Goal: Task Accomplishment & Management: Manage account settings

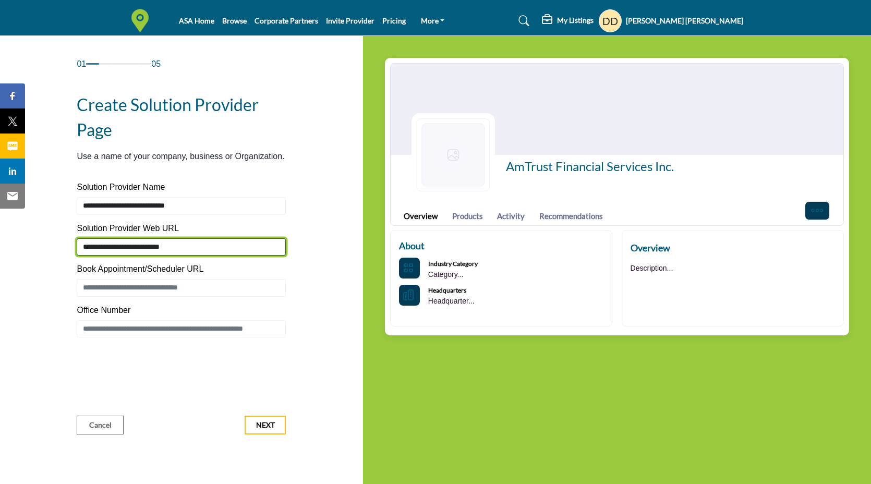
click at [148, 241] on input "**********" at bounding box center [181, 247] width 209 height 18
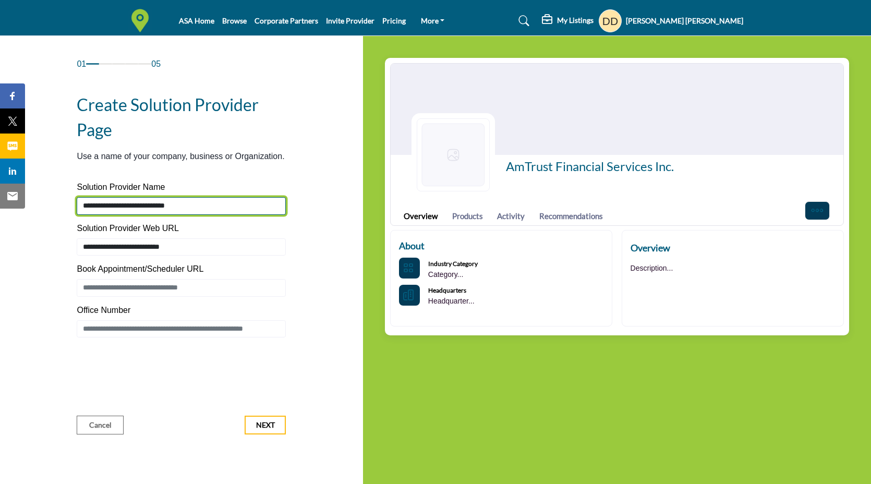
click at [142, 203] on input "**********" at bounding box center [181, 206] width 209 height 18
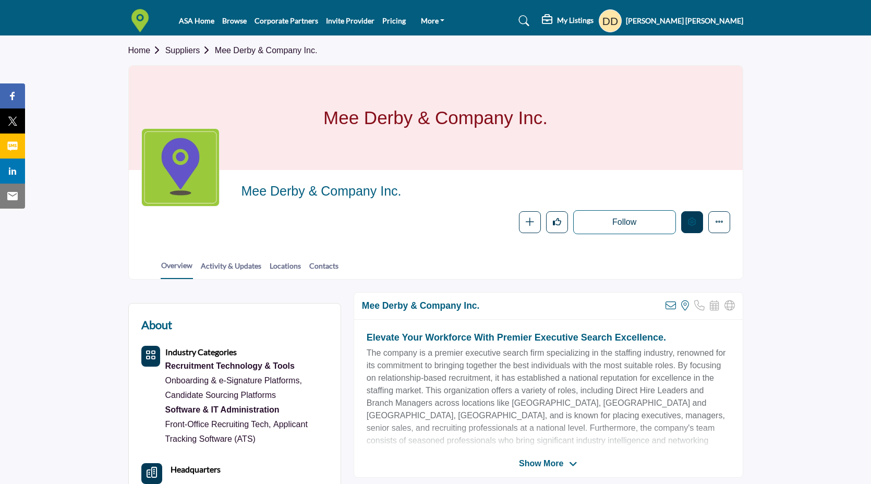
click at [692, 232] on button "Edit company" at bounding box center [692, 222] width 22 height 22
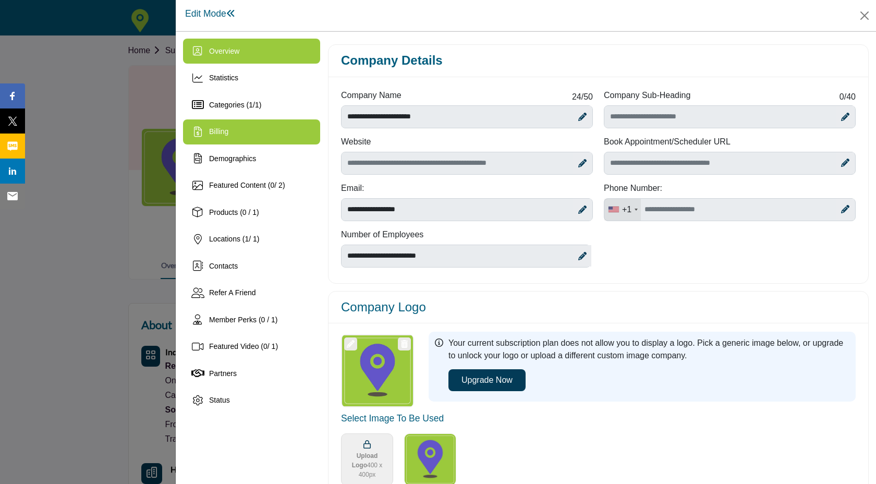
click at [238, 130] on div "Billing" at bounding box center [251, 131] width 137 height 25
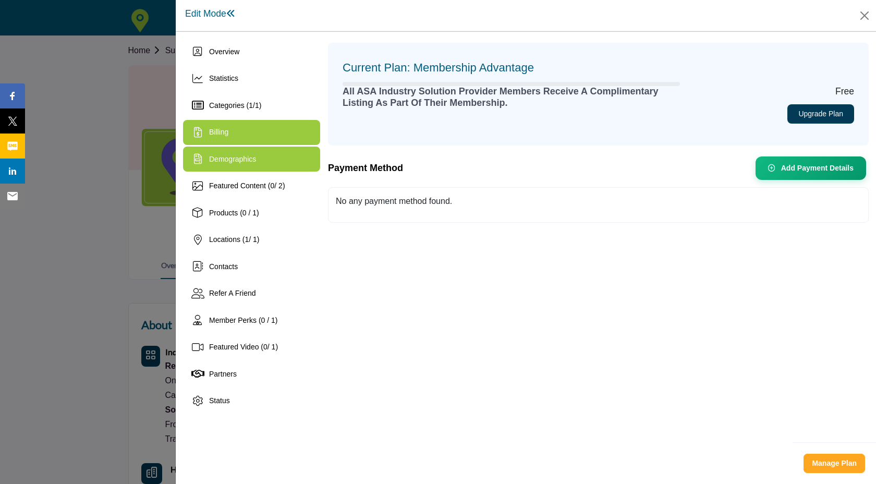
click at [249, 153] on div "Demographics" at bounding box center [251, 159] width 137 height 25
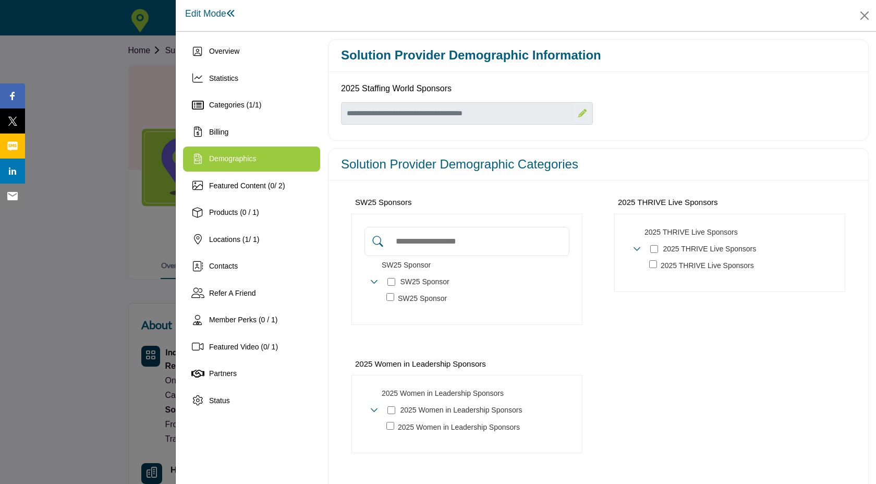
scroll to position [57, 0]
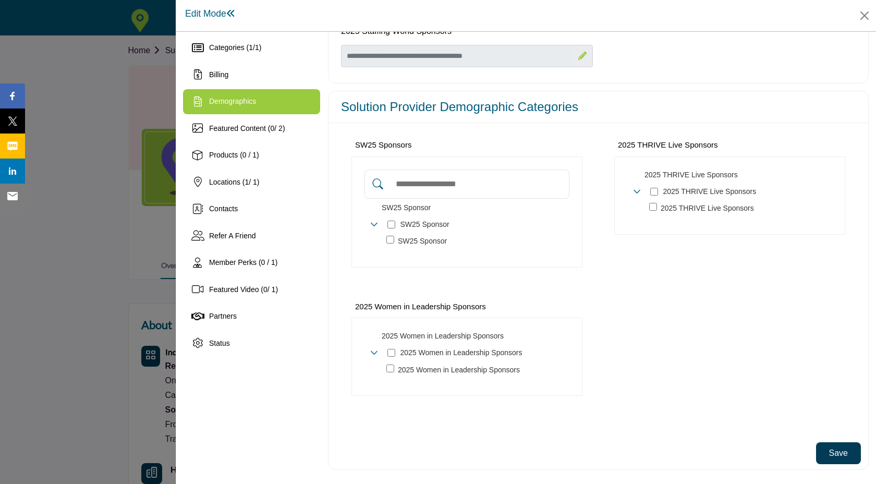
click at [845, 456] on button "Save" at bounding box center [838, 453] width 45 height 22
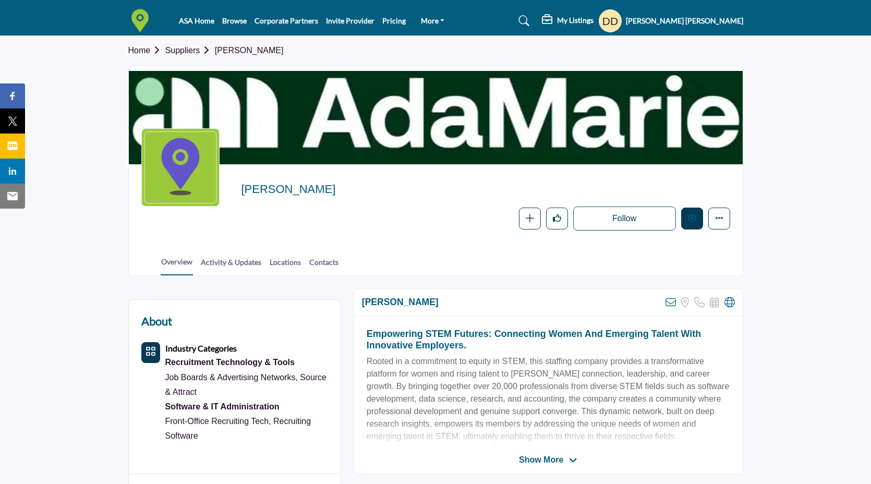
click at [686, 215] on button "Edit company" at bounding box center [692, 219] width 22 height 22
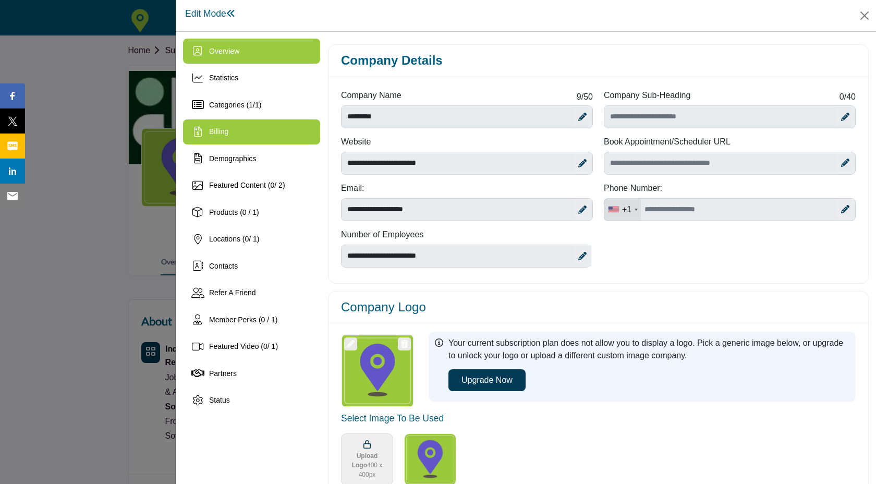
click at [276, 138] on div "Billing" at bounding box center [251, 131] width 137 height 25
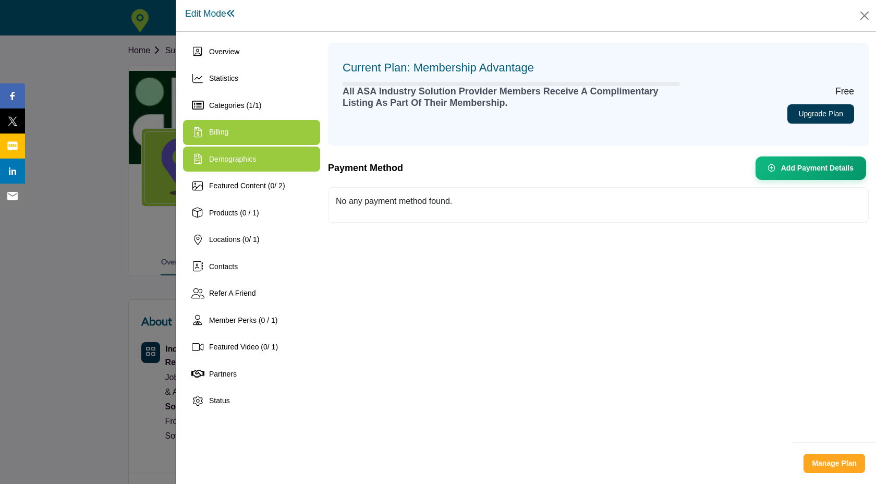
click at [271, 167] on div "Demographics" at bounding box center [251, 159] width 137 height 25
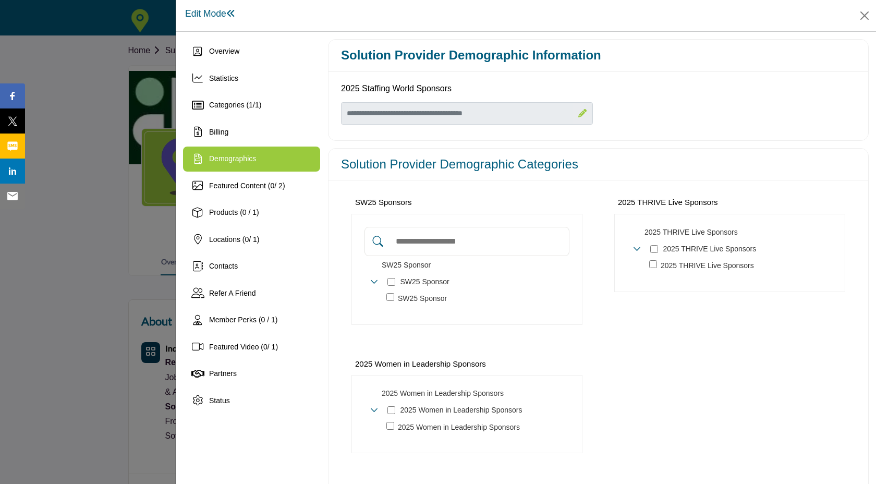
scroll to position [57, 0]
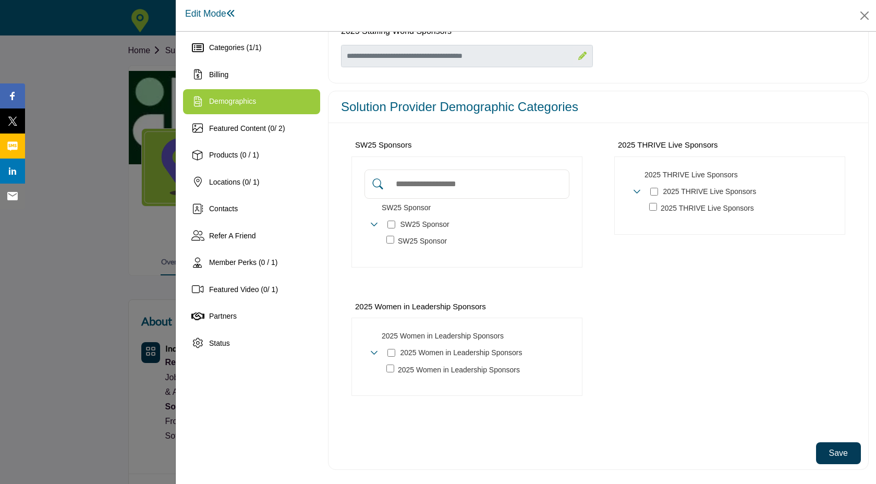
click at [825, 454] on button "Save" at bounding box center [838, 453] width 45 height 22
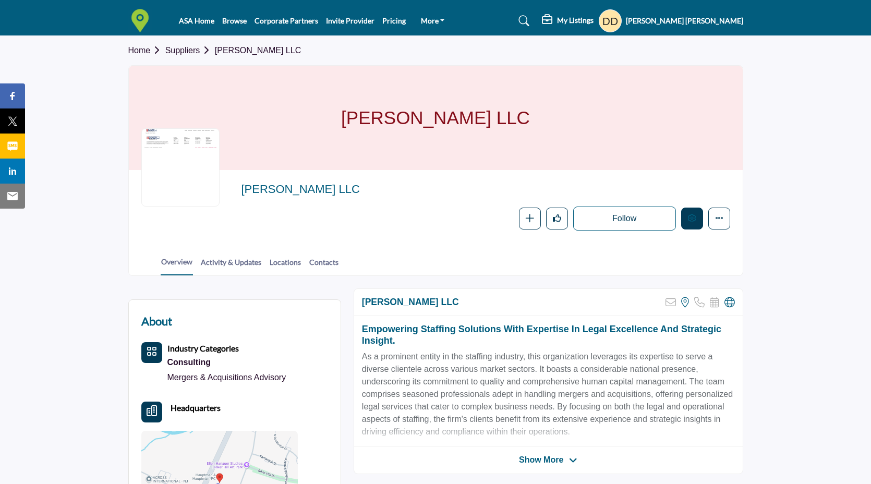
click at [697, 221] on button "Edit company" at bounding box center [692, 219] width 22 height 22
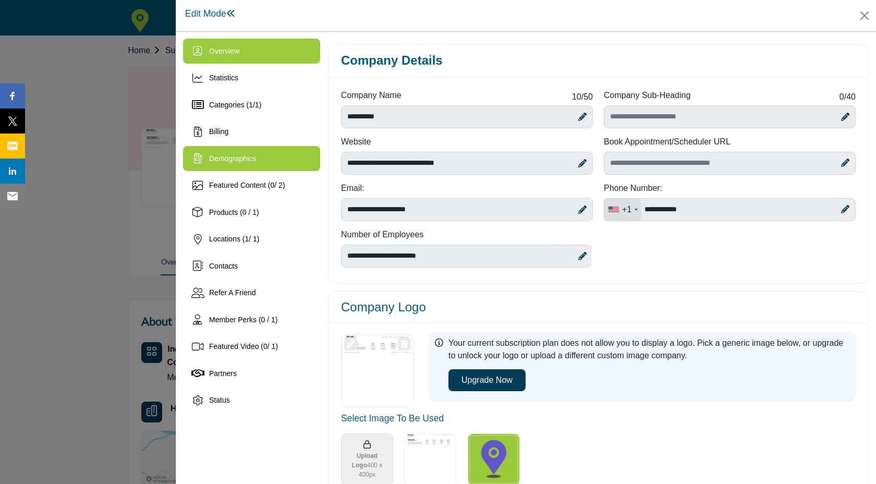
click at [250, 152] on div "Demographics" at bounding box center [251, 158] width 137 height 25
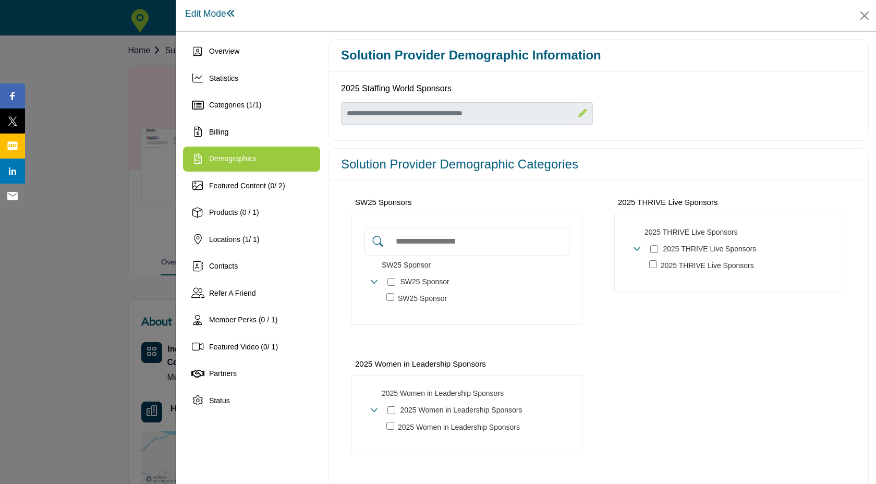
click at [646, 248] on div "2025 THRIVE Live Sponsors 1" at bounding box center [697, 249] width 129 height 15
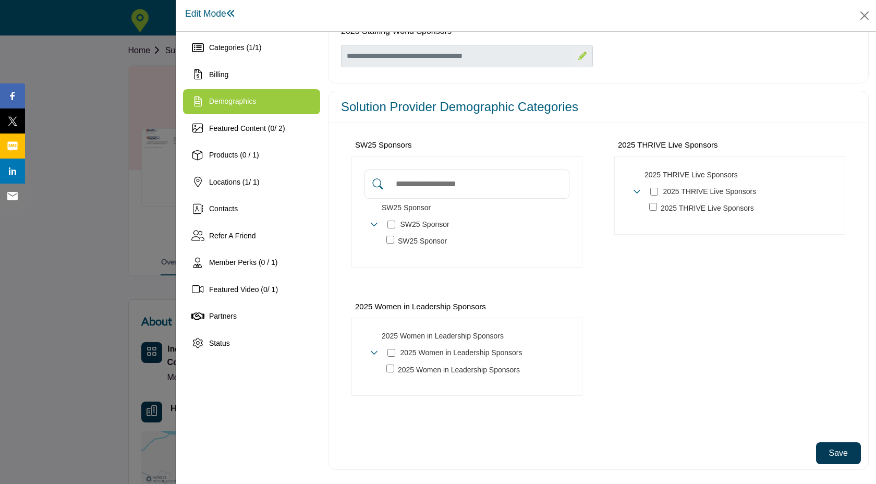
click at [856, 457] on div "Solution Provider Demographic Categories SW25 Sponsors SW25 Sponsor *" at bounding box center [598, 281] width 541 height 380
click at [852, 457] on button "Save" at bounding box center [838, 453] width 45 height 22
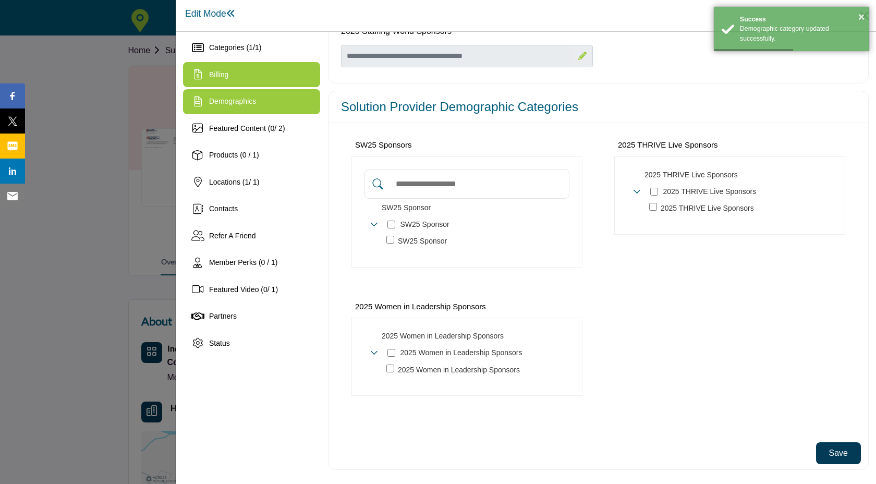
click at [282, 82] on div "Billing" at bounding box center [251, 74] width 137 height 25
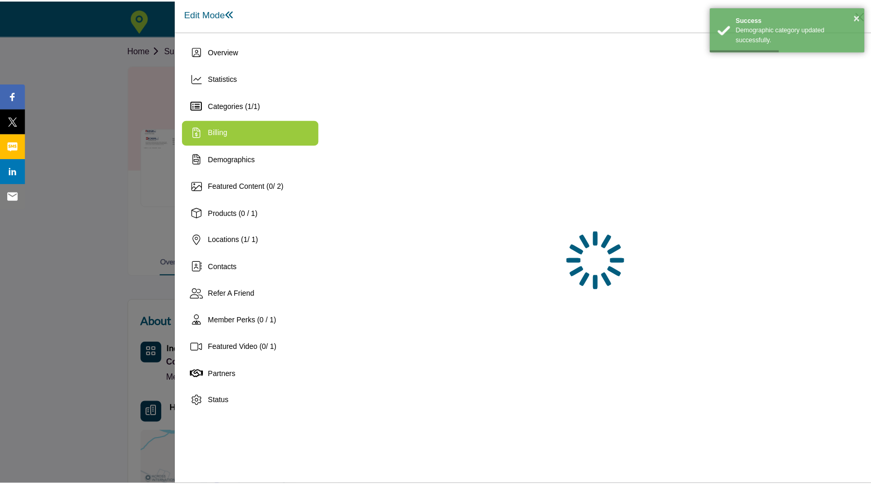
scroll to position [0, 0]
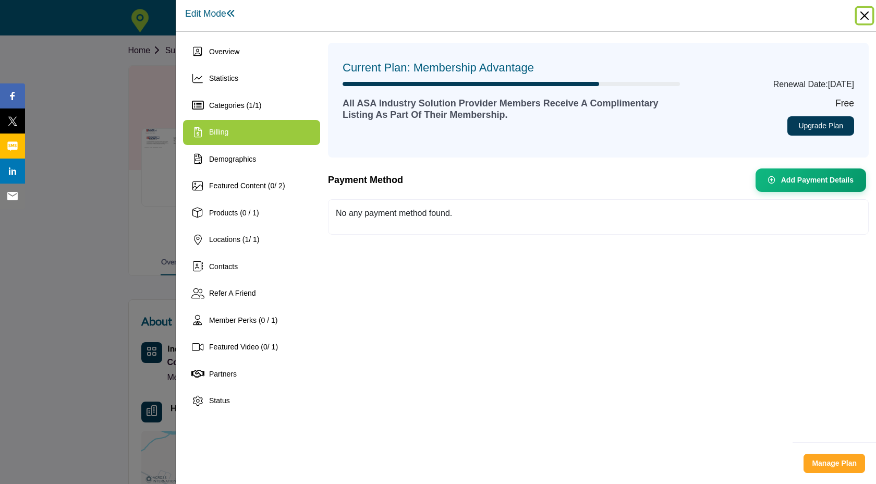
click at [862, 18] on button "Close" at bounding box center [865, 16] width 16 height 16
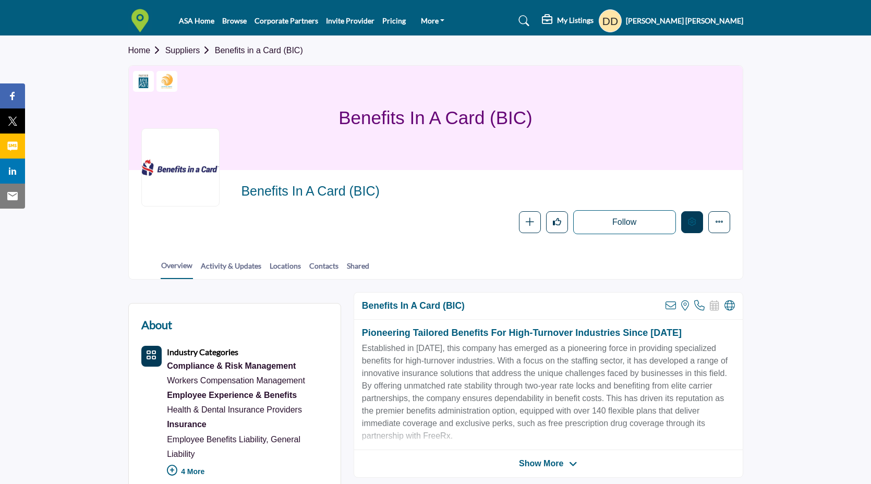
click at [697, 217] on button "Edit company" at bounding box center [692, 222] width 22 height 22
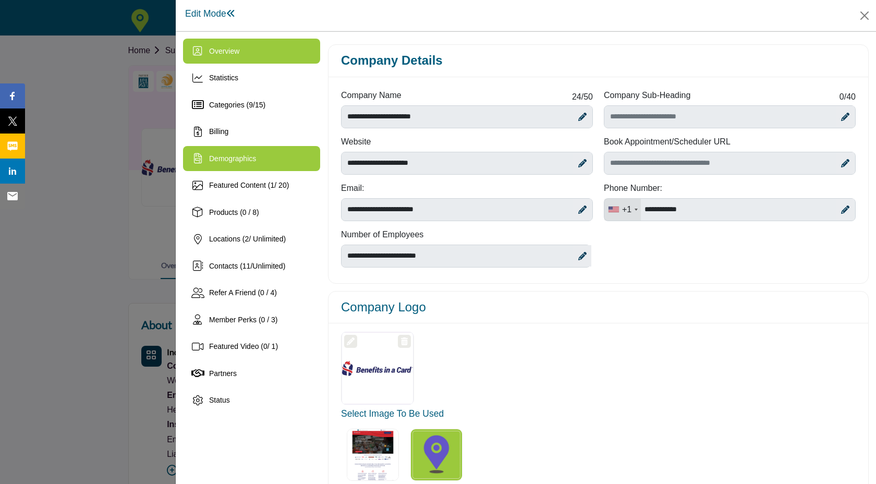
click at [265, 167] on div "Demographics" at bounding box center [251, 158] width 137 height 25
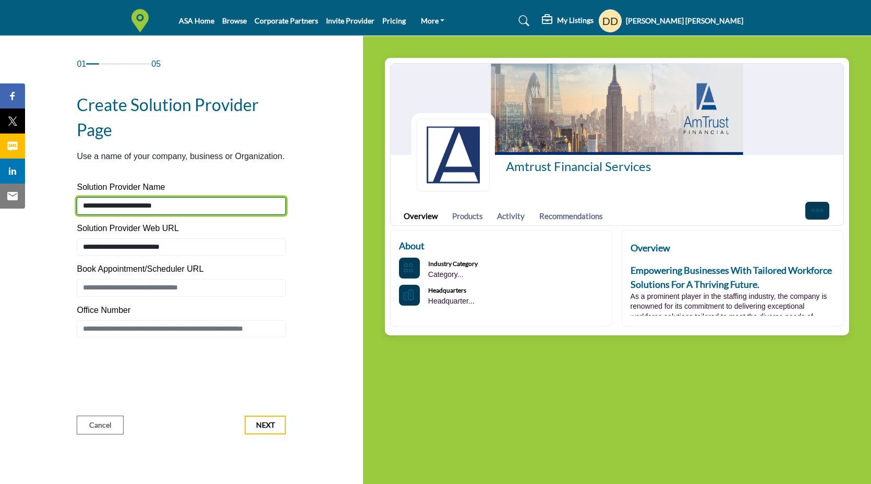
click at [185, 202] on input "**********" at bounding box center [181, 206] width 209 height 18
click at [529, 24] on icon at bounding box center [524, 21] width 10 height 10
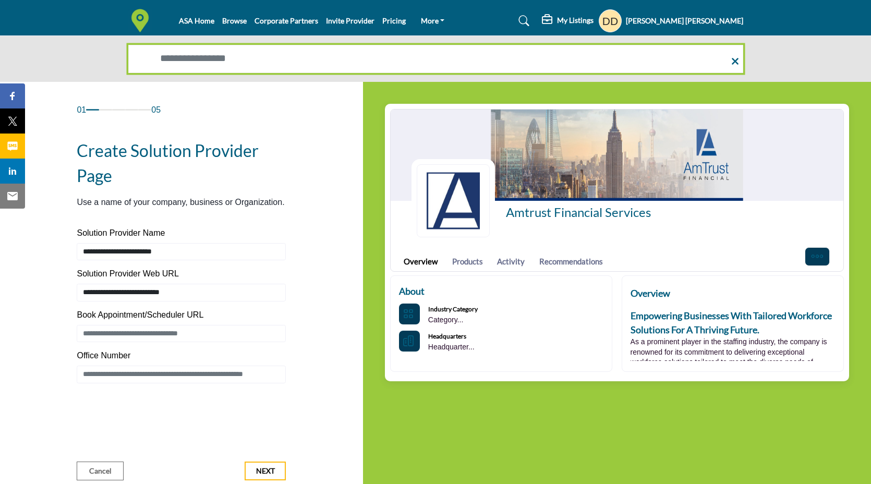
click at [272, 63] on input "Search Solutions" at bounding box center [435, 59] width 615 height 28
paste input "**********"
type input "**********"
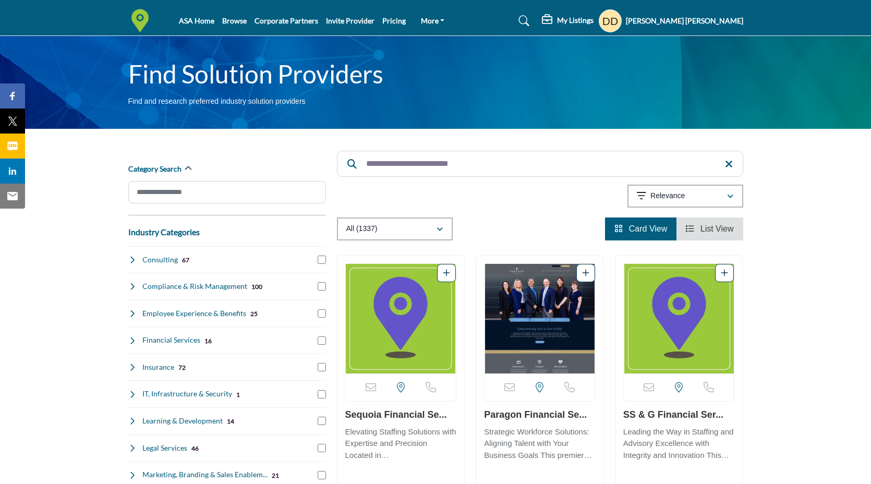
click at [478, 155] on input "**********" at bounding box center [540, 164] width 406 height 26
click at [477, 165] on input "**********" at bounding box center [540, 164] width 406 height 26
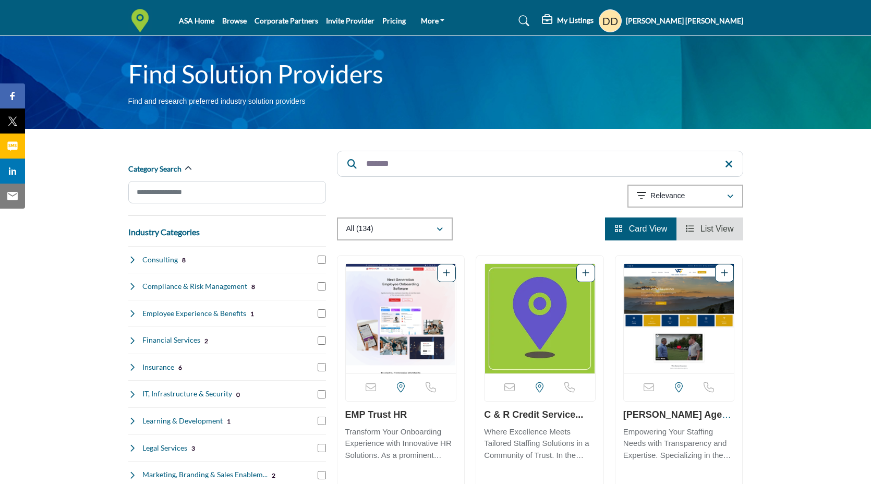
type input "*******"
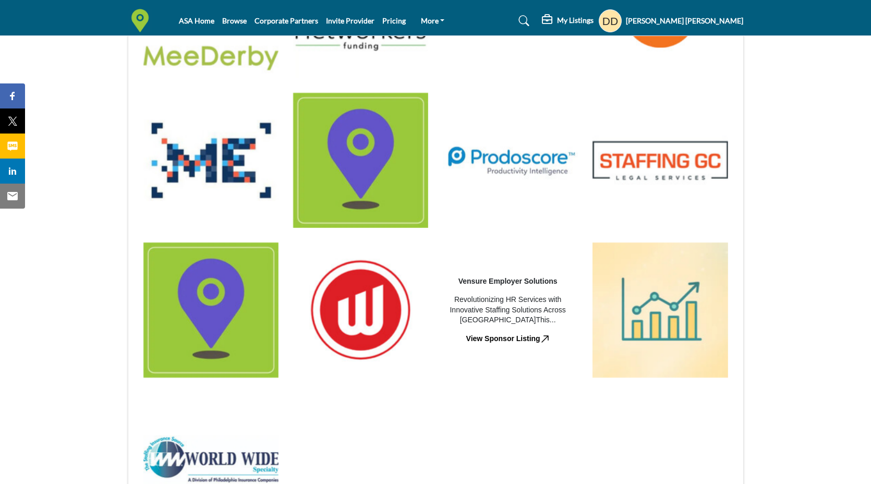
scroll to position [615, 0]
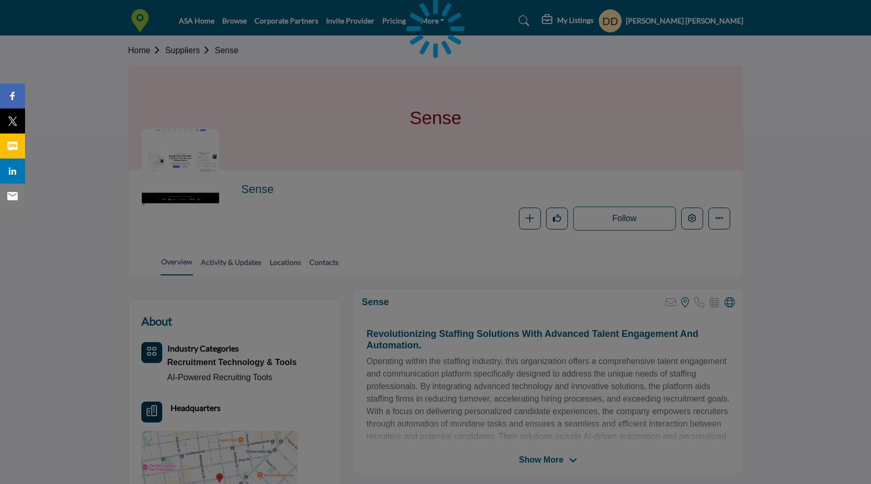
click at [695, 219] on div at bounding box center [435, 242] width 871 height 484
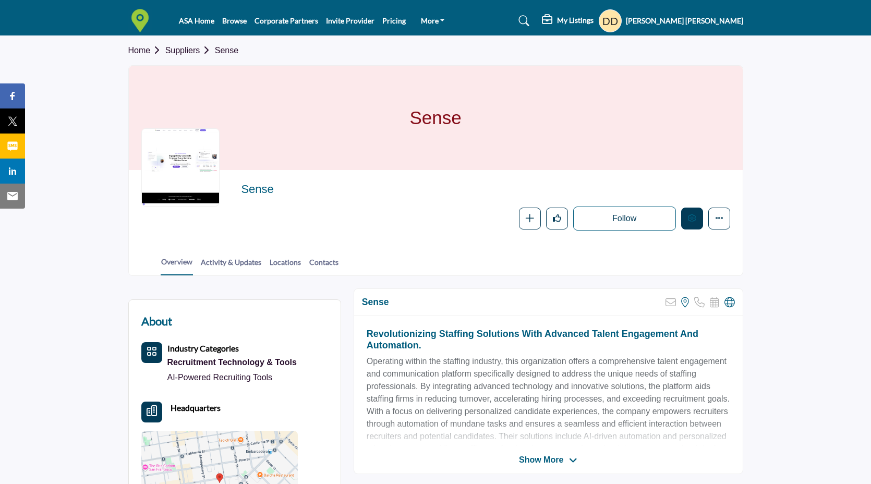
click at [693, 224] on button "Edit company" at bounding box center [692, 219] width 22 height 22
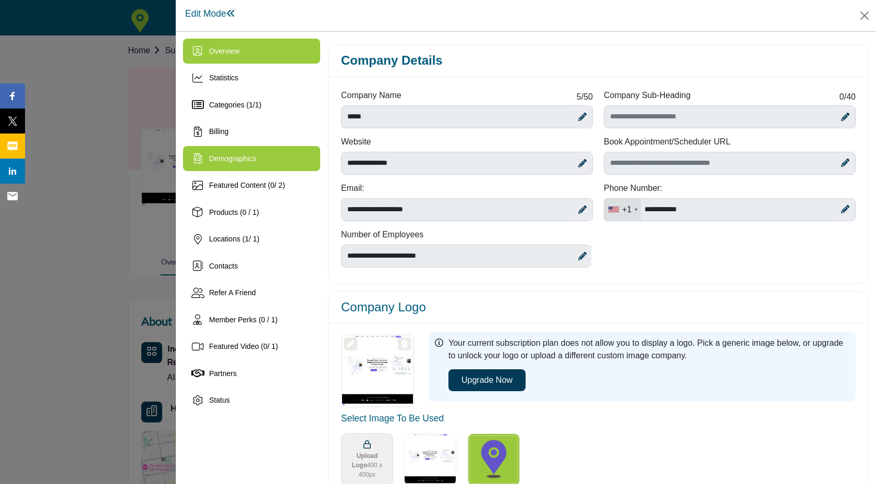
click at [277, 167] on div "Demographics" at bounding box center [251, 158] width 137 height 25
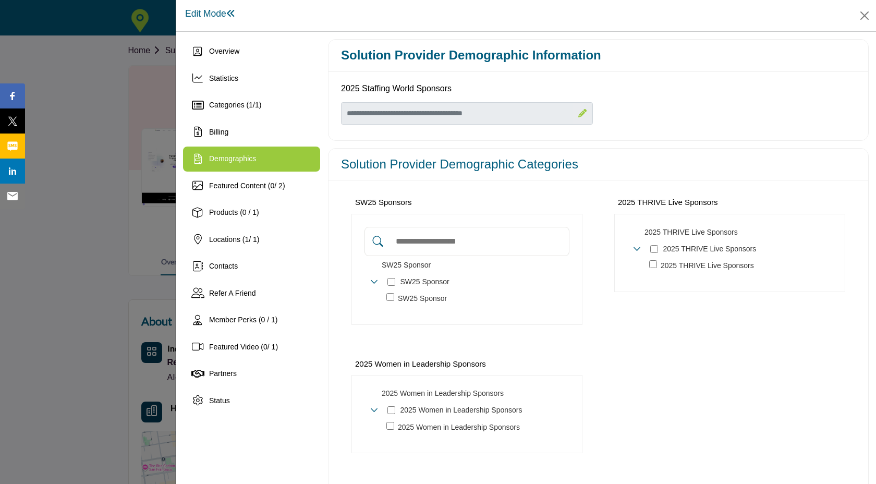
scroll to position [56, 0]
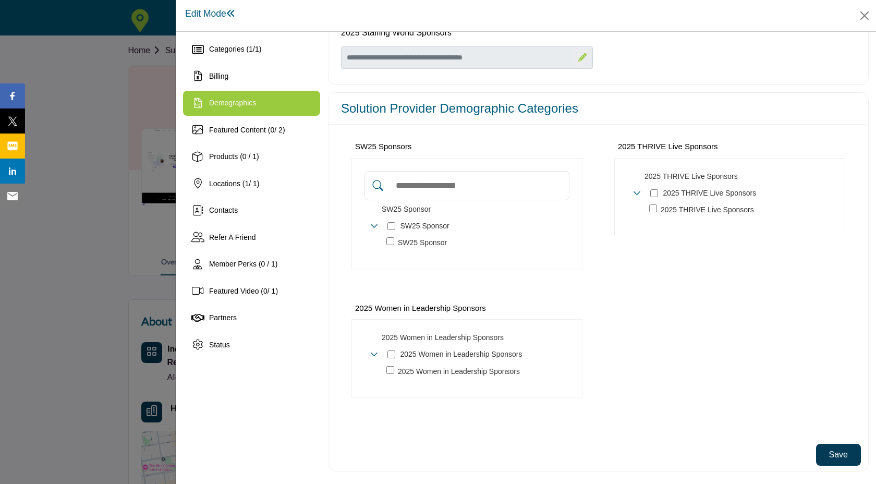
click at [846, 453] on button "Save" at bounding box center [838, 455] width 45 height 22
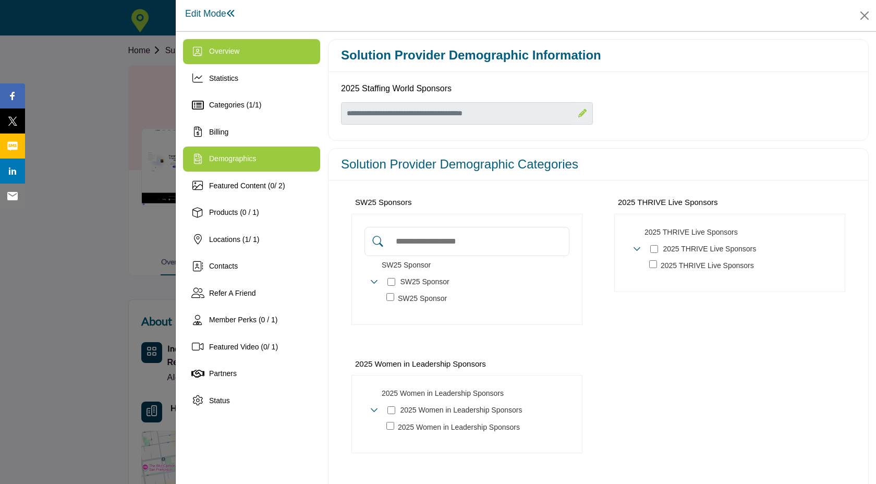
click at [222, 61] on div "Overview" at bounding box center [251, 51] width 137 height 25
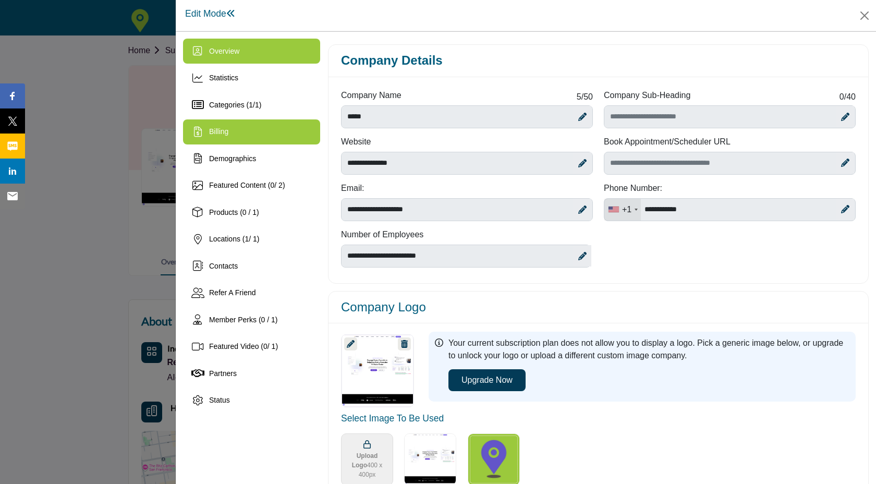
click at [228, 135] on span "Billing" at bounding box center [218, 131] width 19 height 8
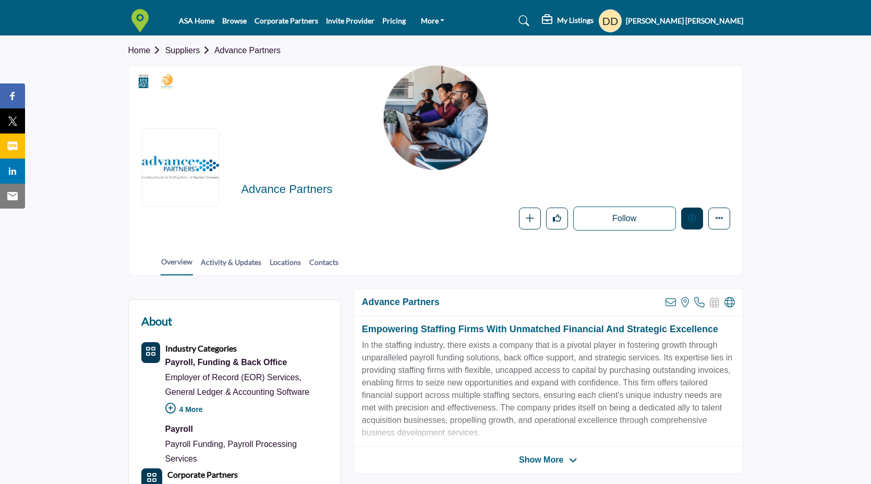
click at [698, 218] on button "Edit company" at bounding box center [692, 219] width 22 height 22
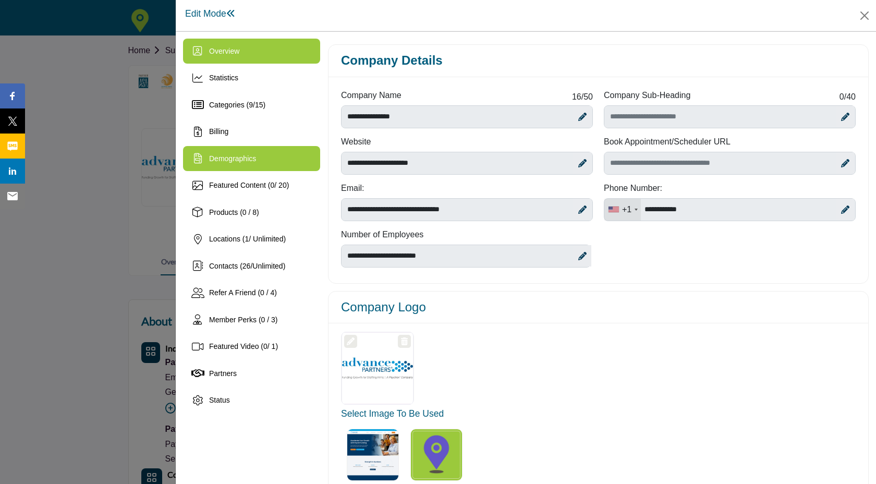
click at [258, 163] on div "Demographics" at bounding box center [251, 158] width 137 height 25
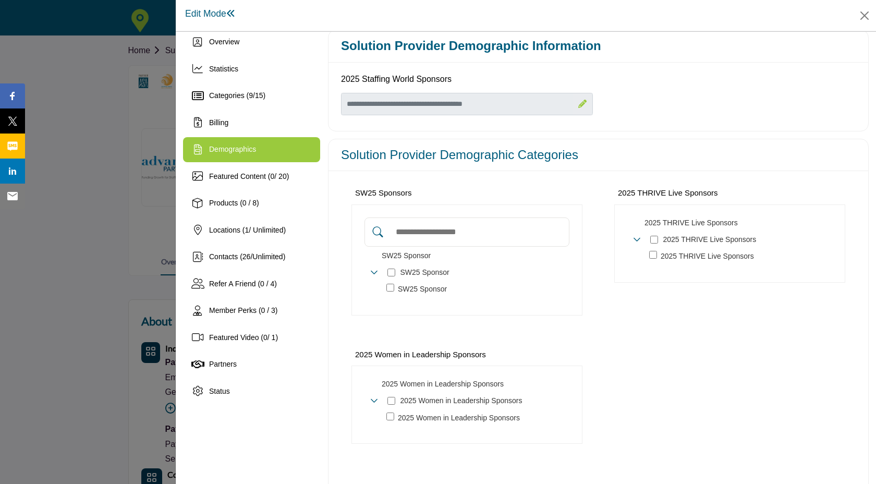
scroll to position [57, 0]
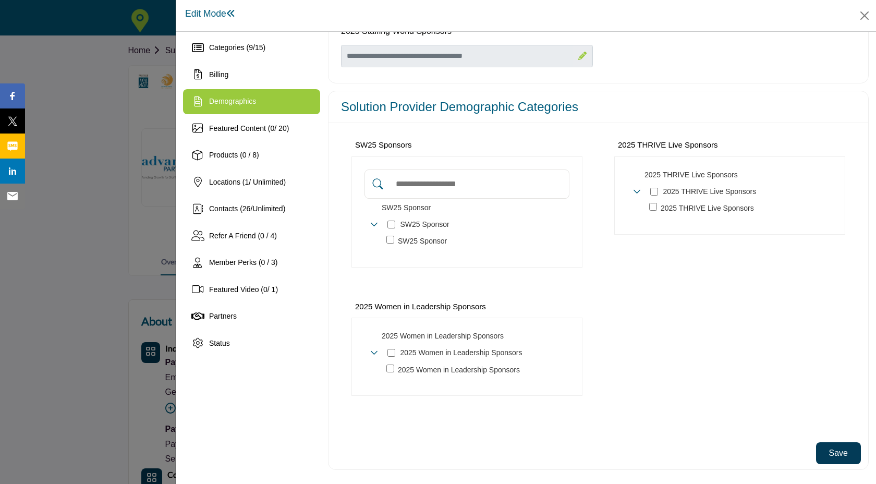
click at [824, 456] on button "Save" at bounding box center [838, 453] width 45 height 22
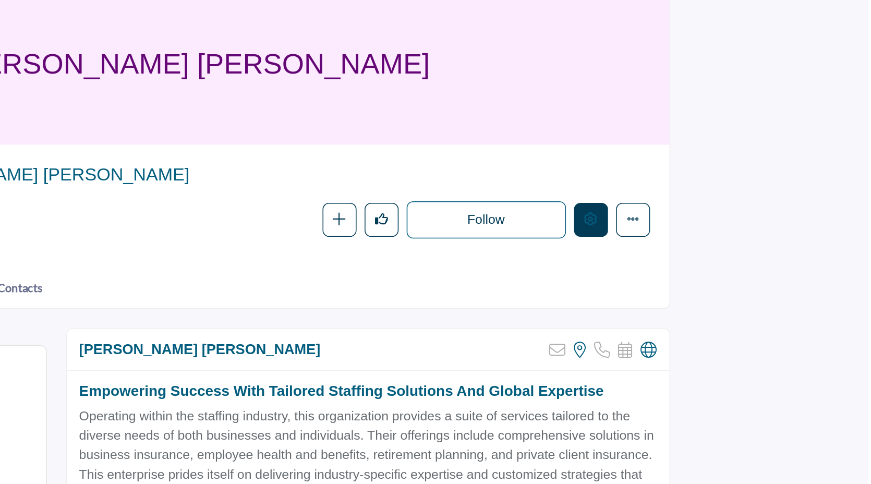
click at [695, 222] on icon "Edit company" at bounding box center [692, 218] width 8 height 8
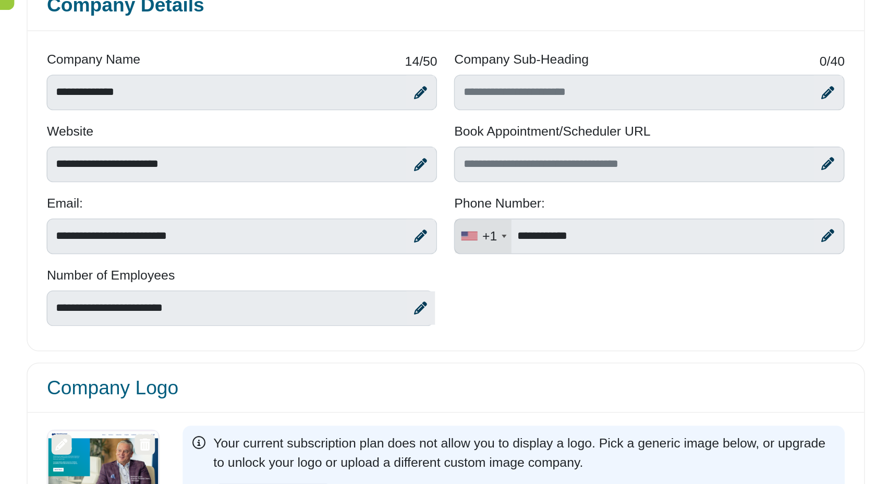
scroll to position [0, 74]
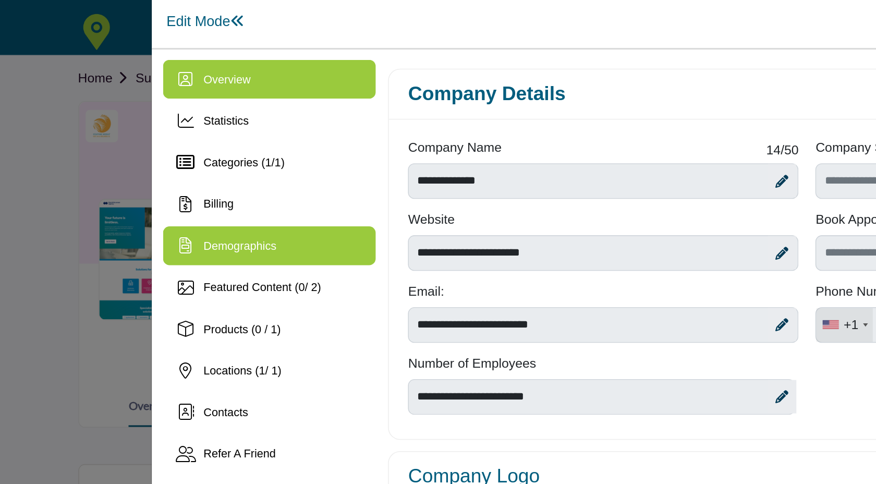
click at [250, 158] on span "Demographics" at bounding box center [232, 158] width 47 height 8
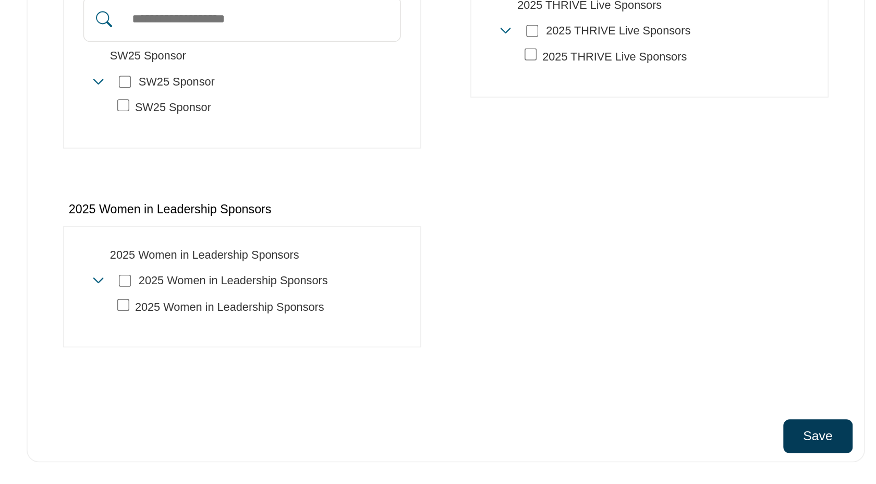
click at [831, 446] on button "Save" at bounding box center [838, 453] width 45 height 22
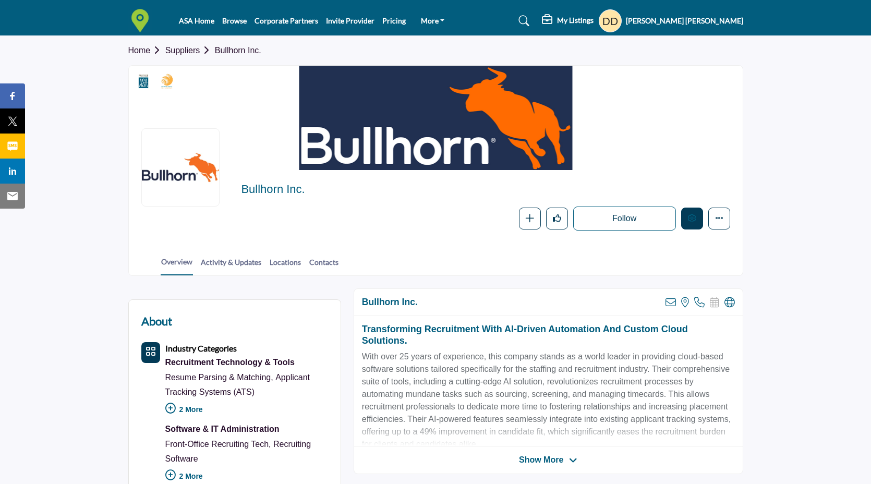
click at [696, 218] on button "Edit company" at bounding box center [692, 219] width 22 height 22
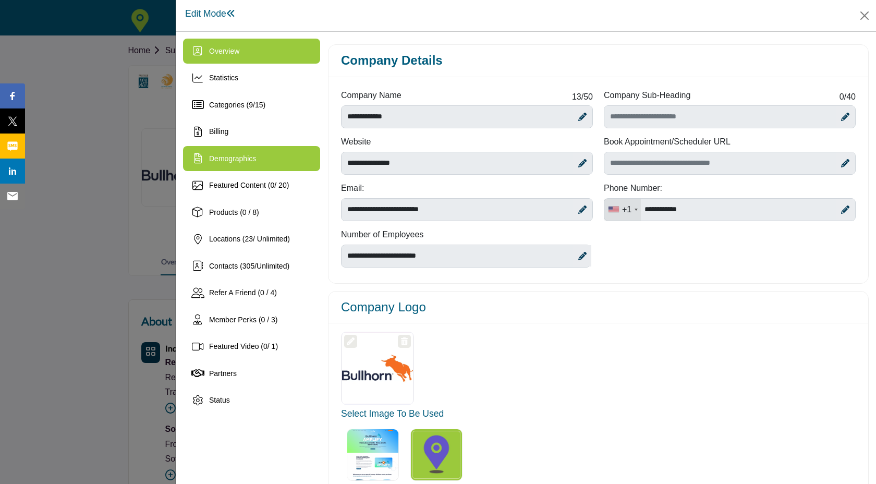
click at [248, 160] on span "Demographics" at bounding box center [232, 158] width 47 height 8
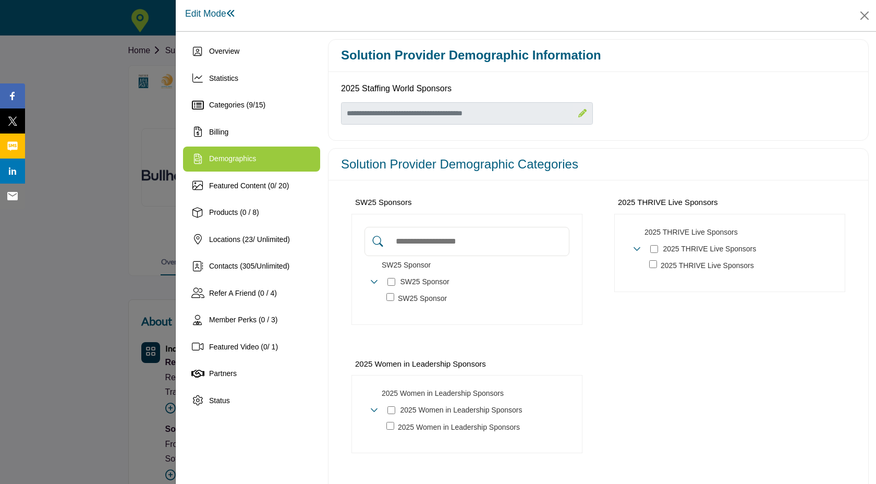
scroll to position [57, 0]
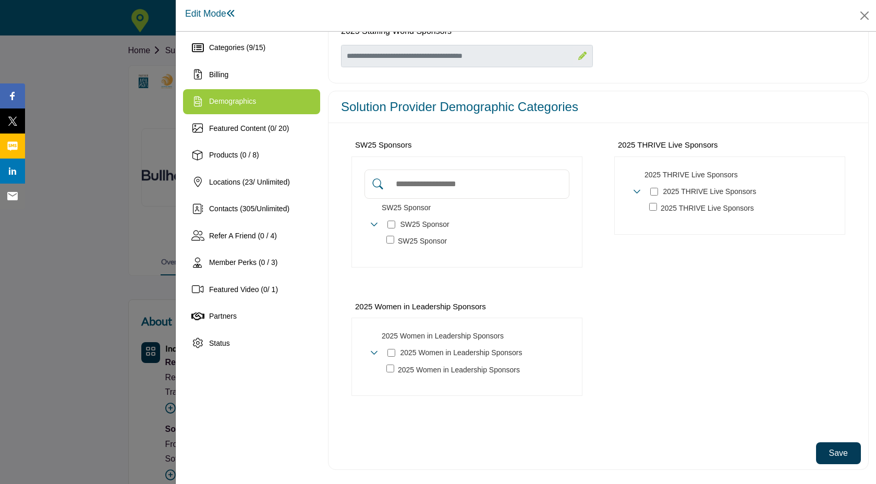
click at [831, 456] on button "Save" at bounding box center [838, 453] width 45 height 22
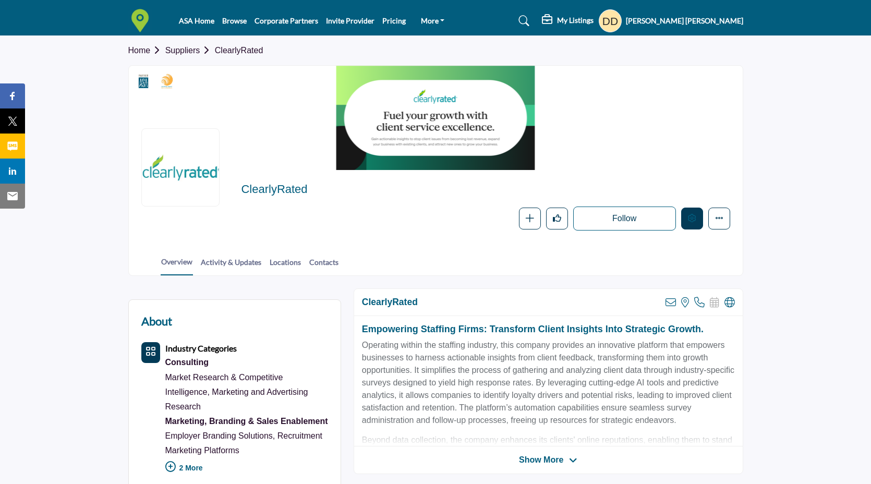
click at [699, 219] on button "Edit company" at bounding box center [692, 219] width 22 height 22
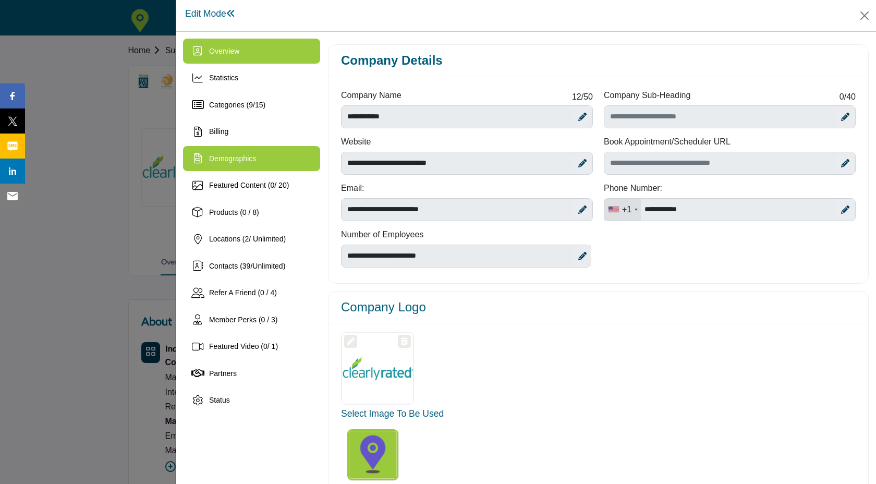
click at [294, 164] on div "Demographics" at bounding box center [251, 158] width 137 height 25
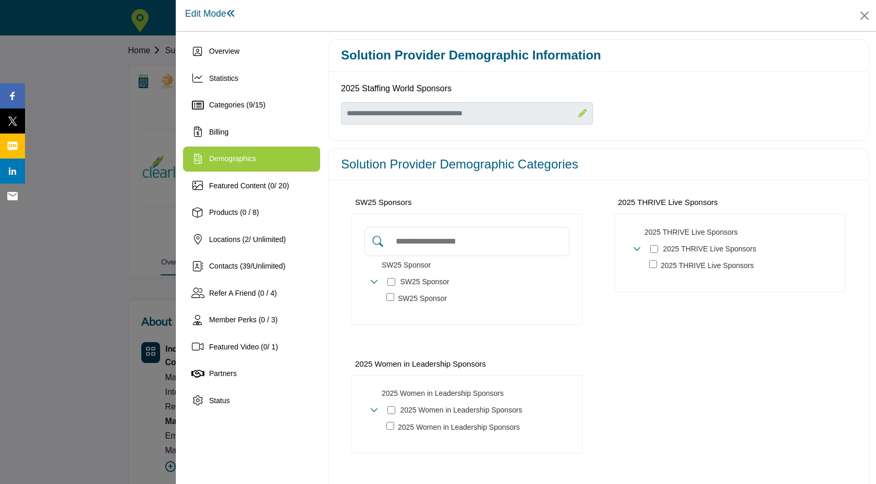
scroll to position [57, 0]
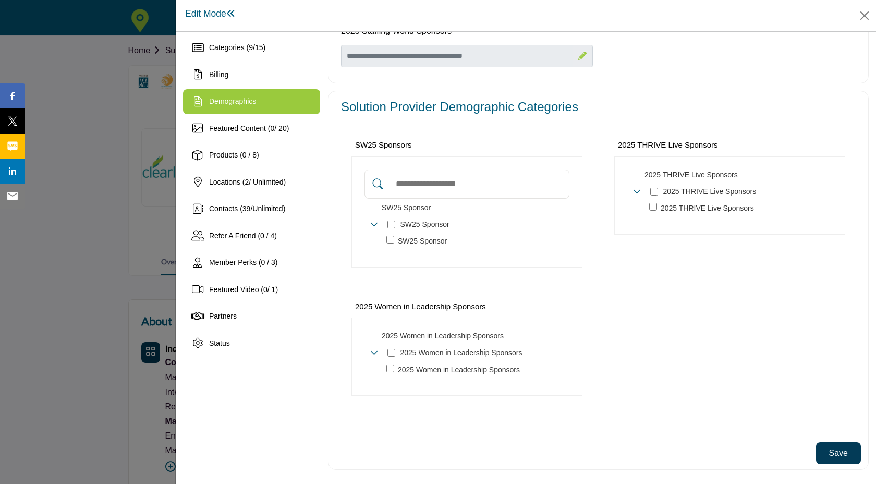
click at [845, 451] on button "Save" at bounding box center [838, 453] width 45 height 22
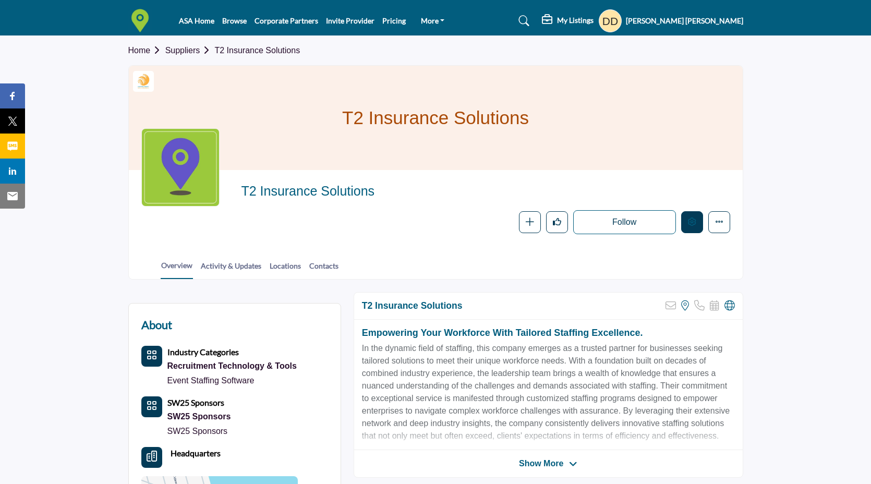
click at [689, 223] on icon "Edit company" at bounding box center [692, 222] width 8 height 8
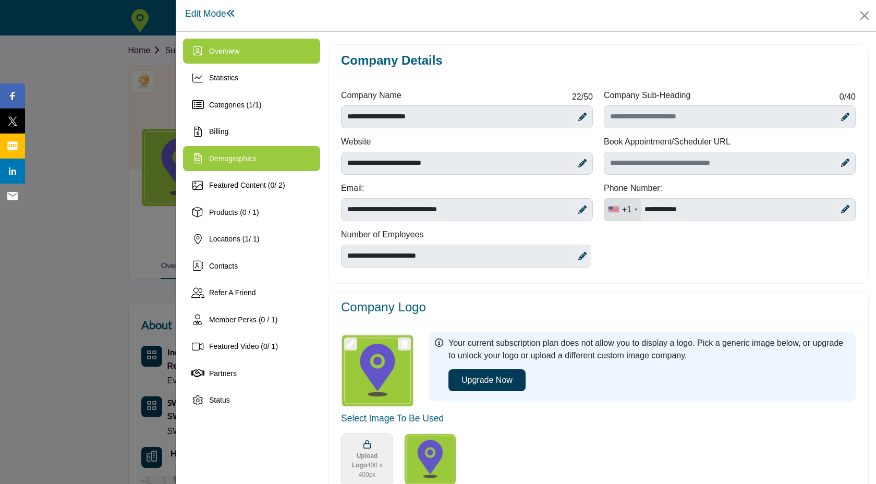
click at [223, 164] on div "Demographics" at bounding box center [232, 158] width 47 height 11
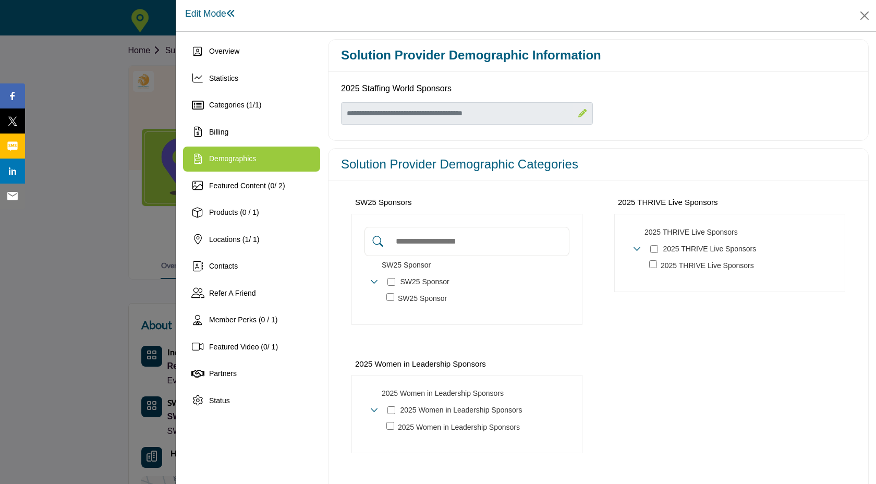
scroll to position [57, 0]
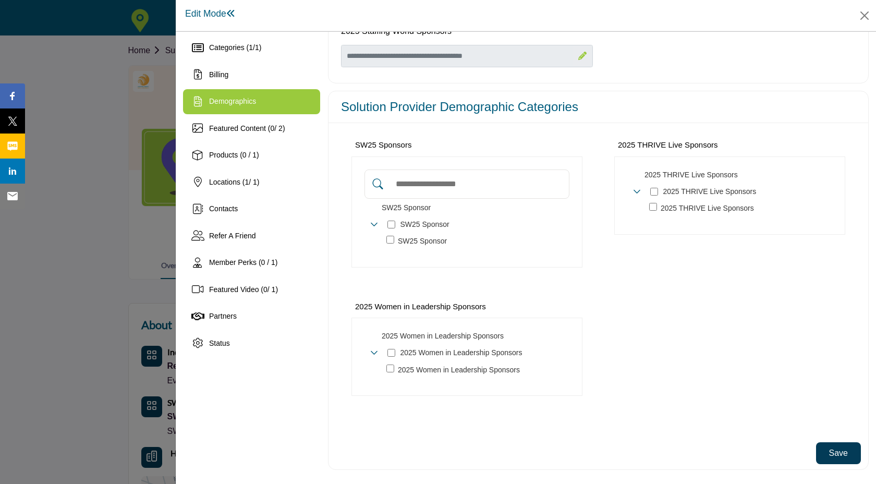
click at [839, 450] on button "Save" at bounding box center [838, 453] width 45 height 22
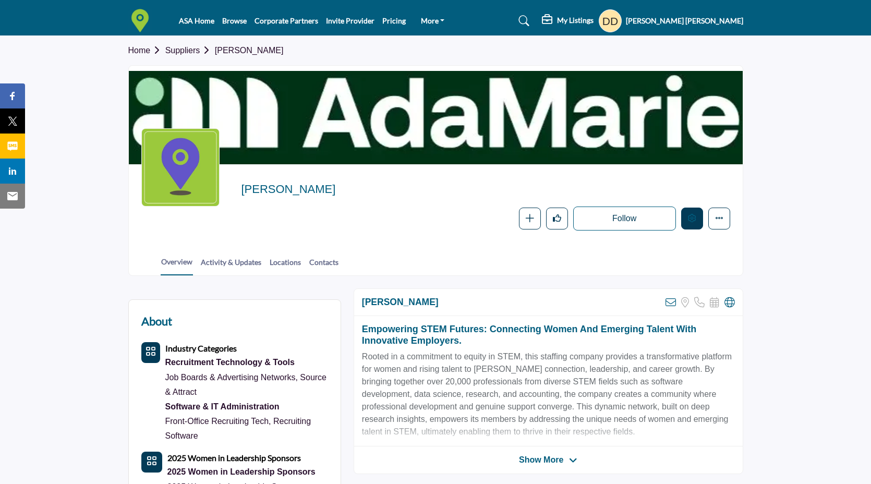
click at [694, 221] on icon "Edit company" at bounding box center [692, 218] width 8 height 8
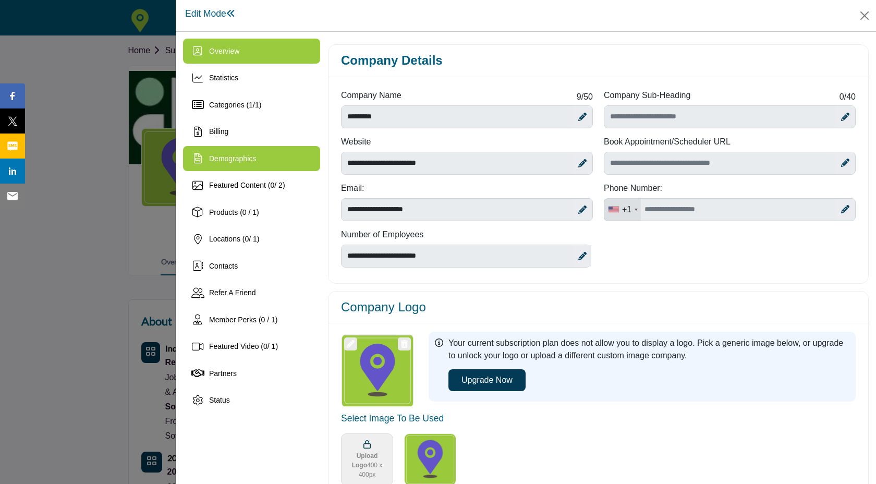
click at [304, 166] on div "Demographics" at bounding box center [251, 158] width 137 height 25
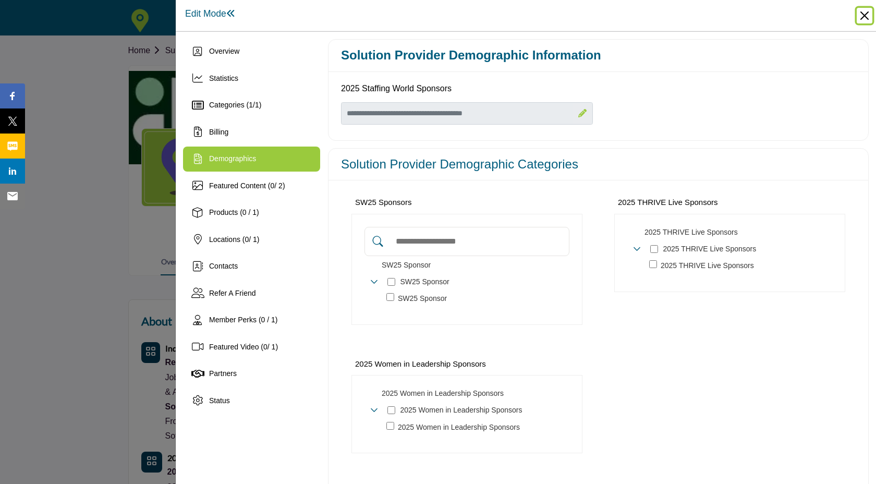
click at [867, 15] on button "Close" at bounding box center [865, 16] width 16 height 16
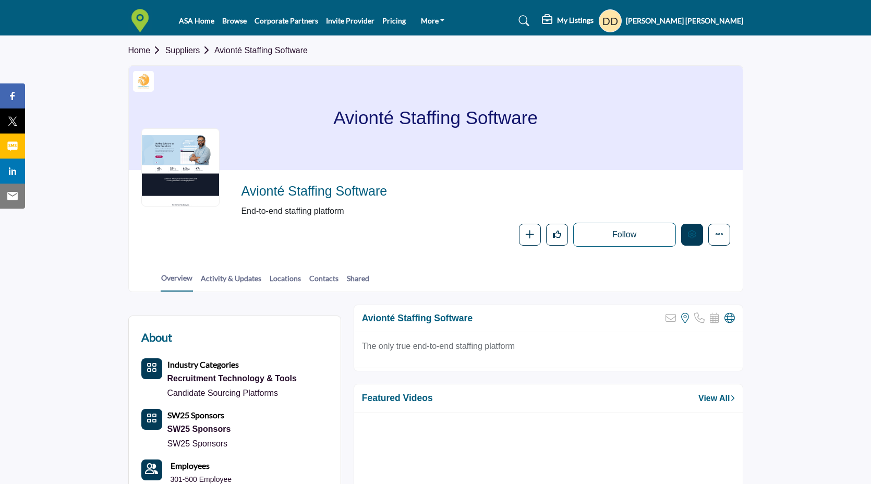
click at [692, 234] on icon "Edit company" at bounding box center [692, 234] width 8 height 8
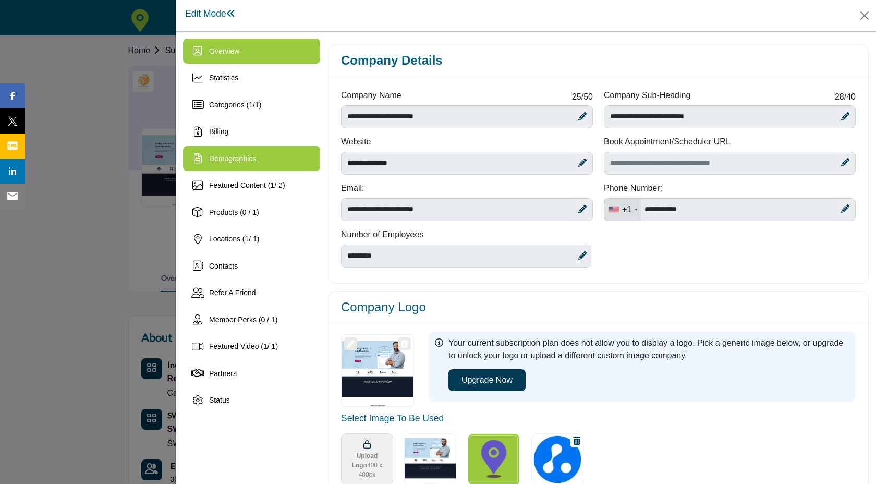
click at [279, 162] on div "Demographics" at bounding box center [251, 158] width 137 height 25
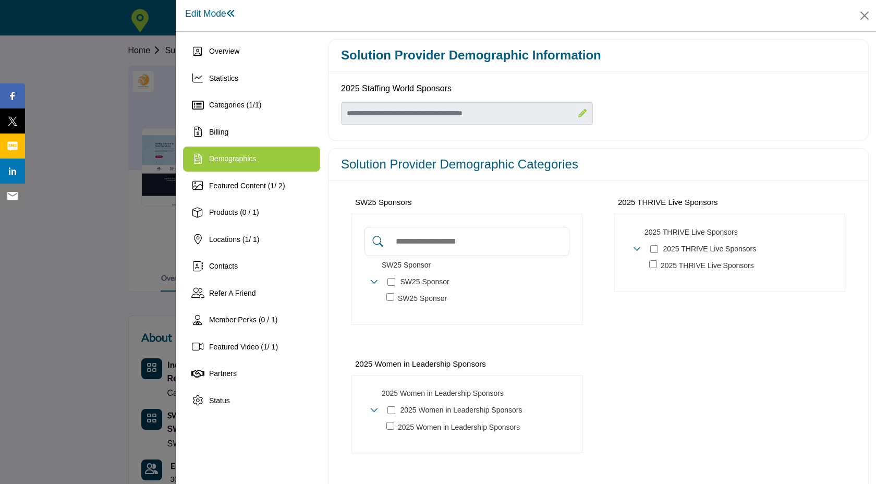
scroll to position [57, 0]
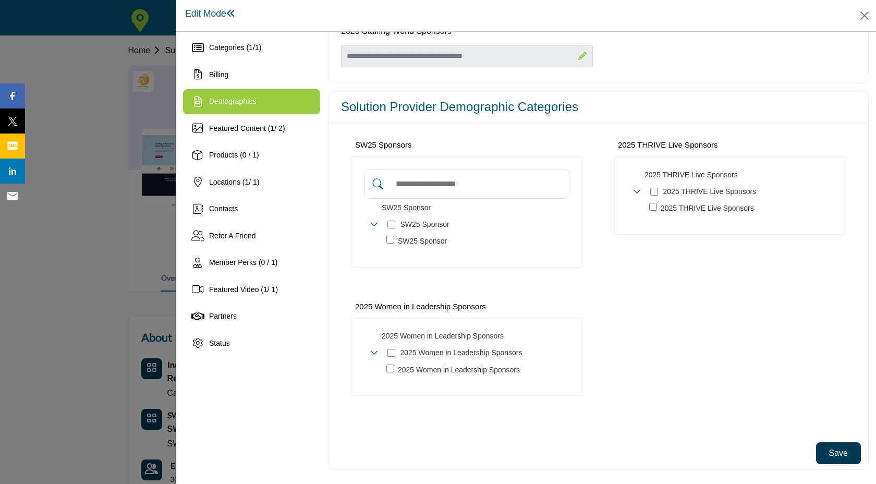
click at [842, 455] on button "Save" at bounding box center [838, 453] width 45 height 22
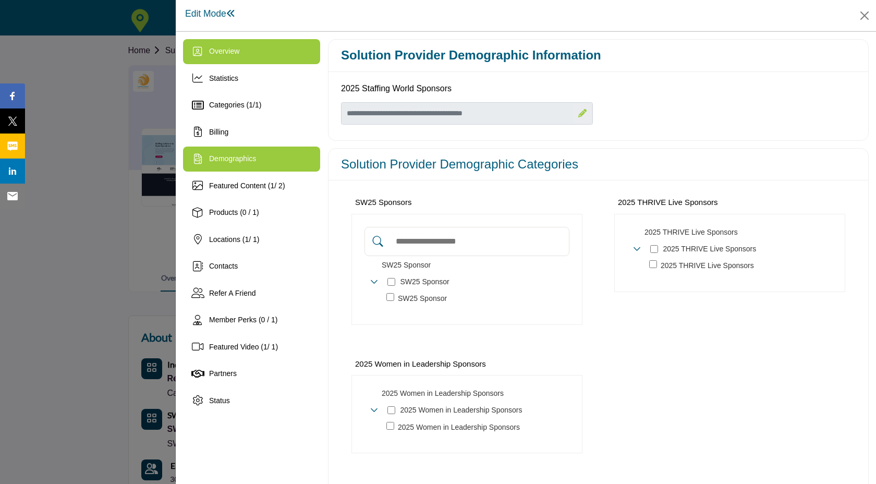
click at [240, 53] on div "Overview" at bounding box center [251, 51] width 137 height 25
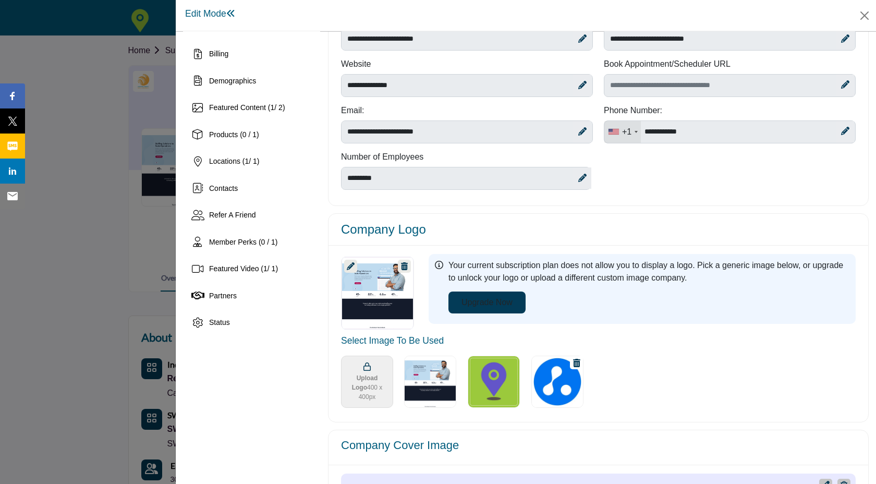
scroll to position [88, 0]
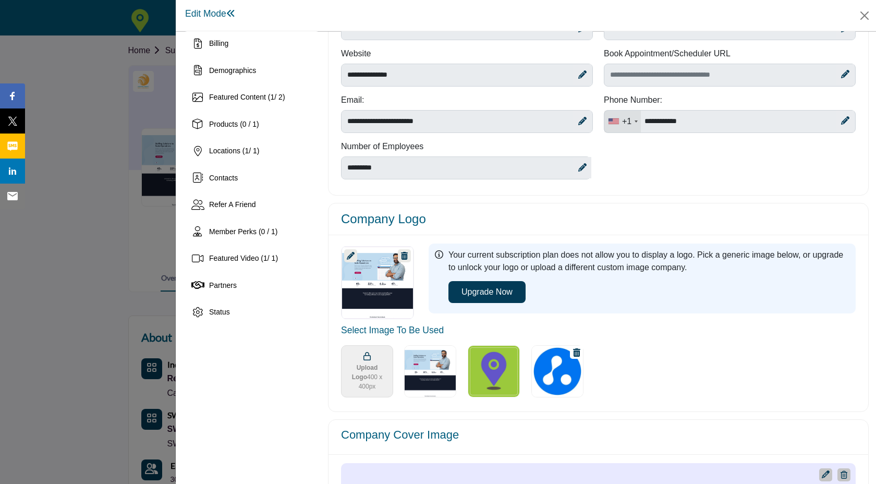
click at [493, 382] on img "Select Image Logo Options_0" at bounding box center [494, 371] width 52 height 52
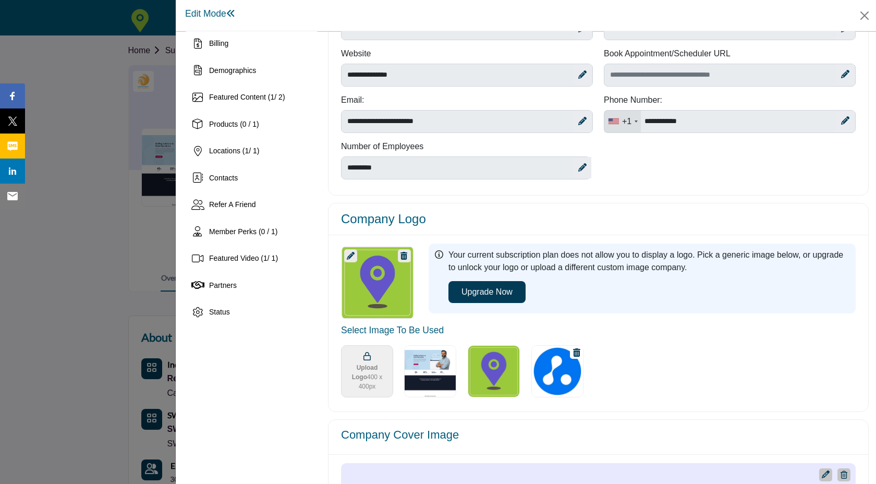
click at [558, 389] on img at bounding box center [558, 371] width 52 height 52
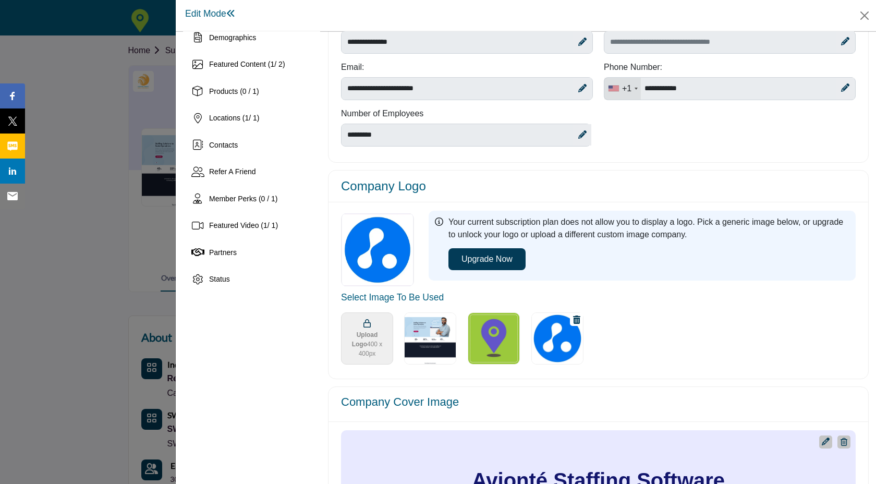
scroll to position [114, 0]
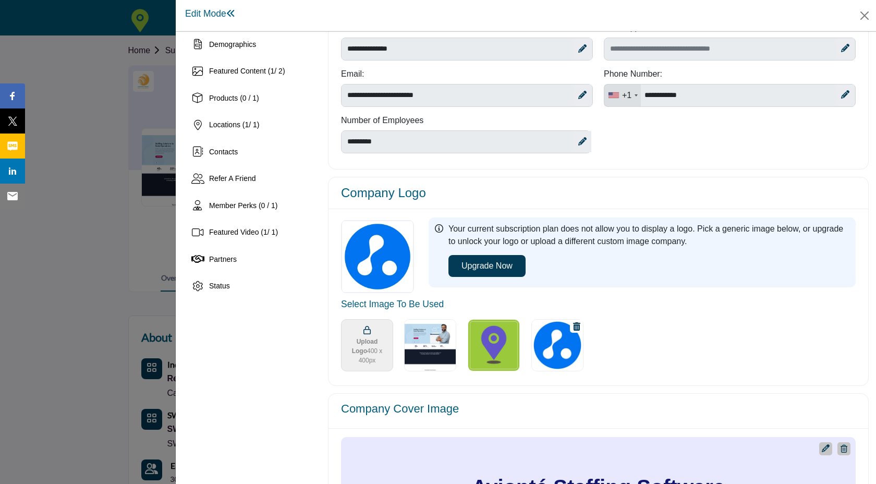
click at [493, 344] on img "Select Image Logo Options_0" at bounding box center [494, 345] width 52 height 52
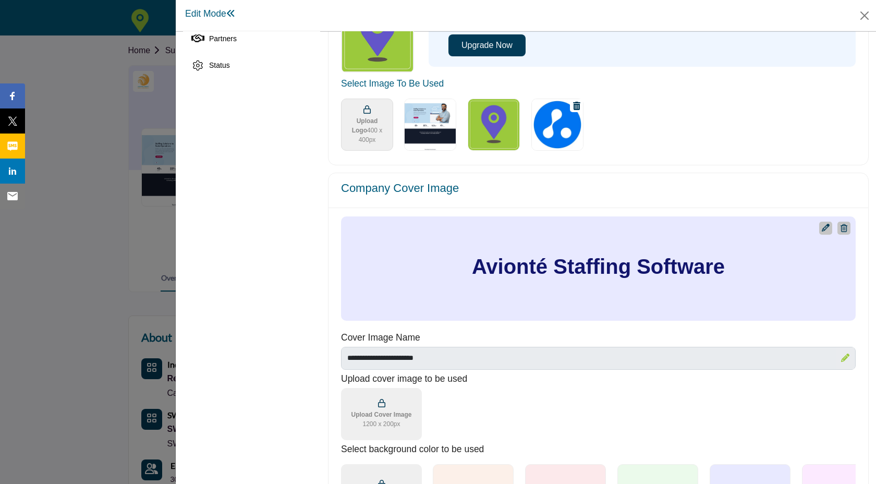
scroll to position [373, 0]
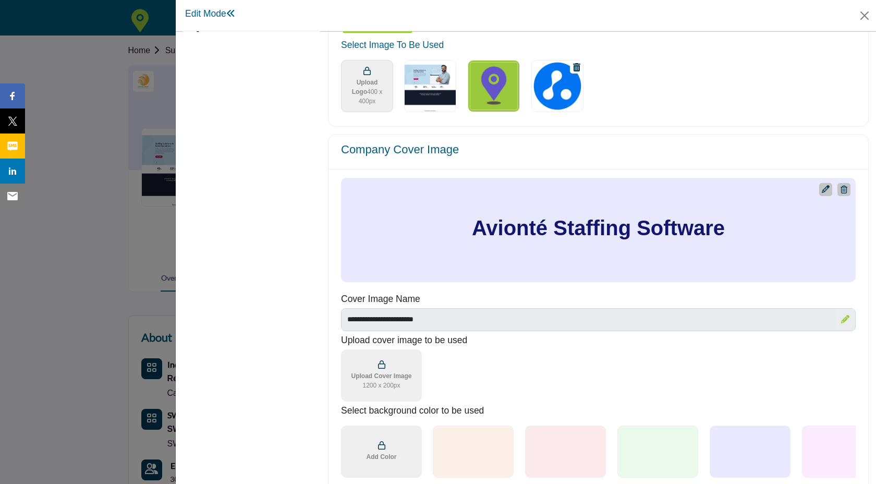
click at [433, 91] on img "Select Options" at bounding box center [430, 86] width 52 height 52
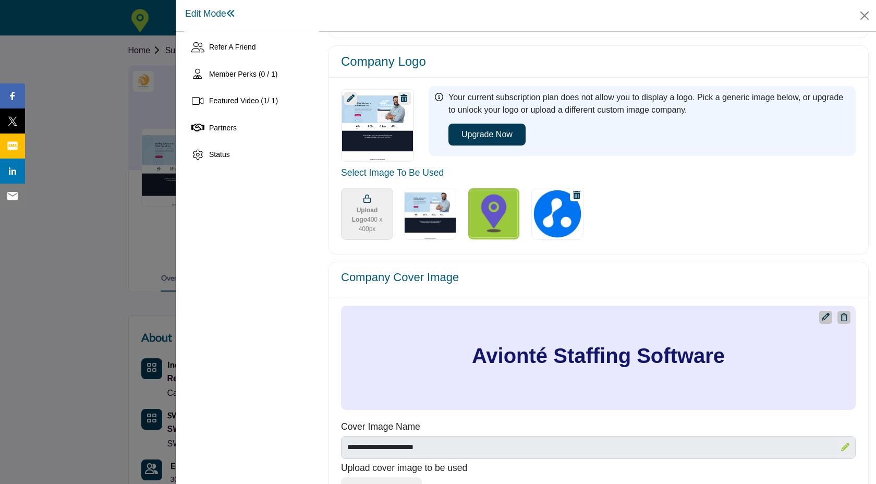
scroll to position [233, 0]
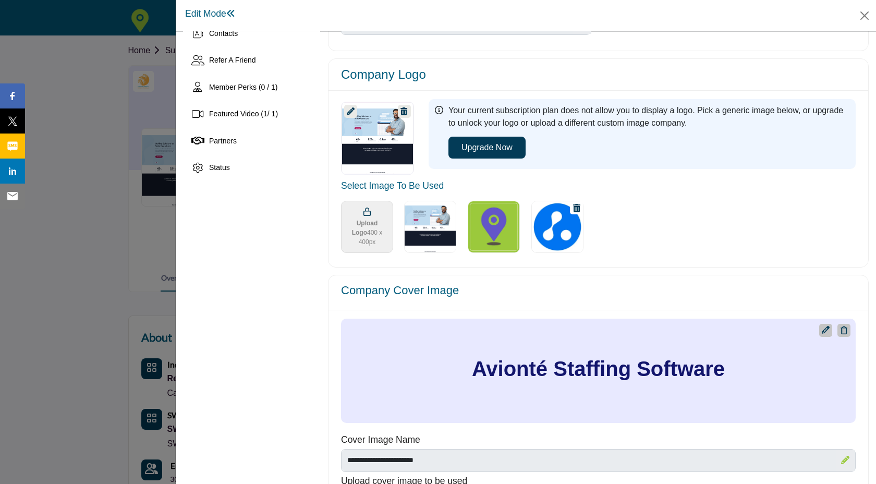
click at [349, 111] on icon at bounding box center [351, 111] width 8 height 8
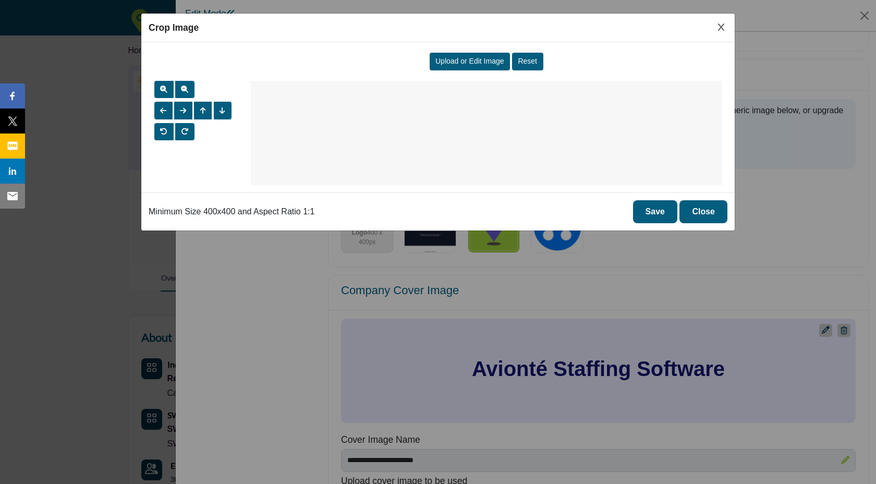
click at [720, 25] on icon "Close Image Upload Modal" at bounding box center [721, 27] width 6 height 8
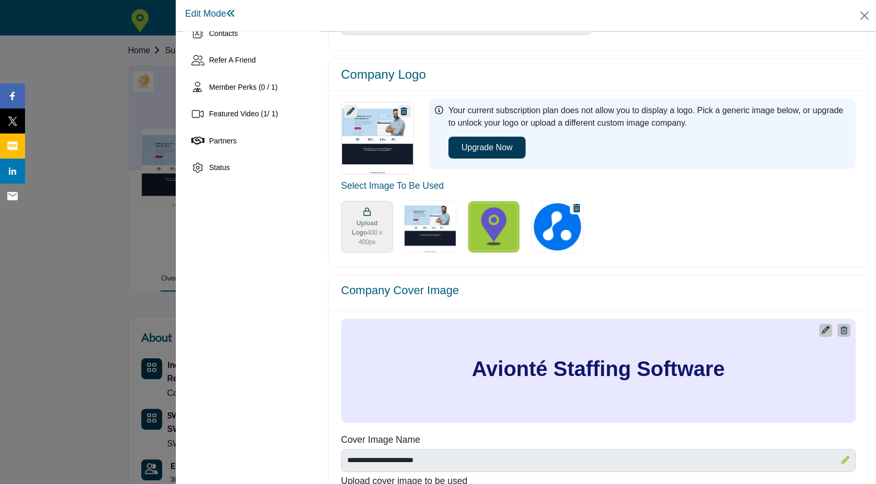
click at [495, 231] on img "Select Image Logo Options_0" at bounding box center [494, 227] width 52 height 52
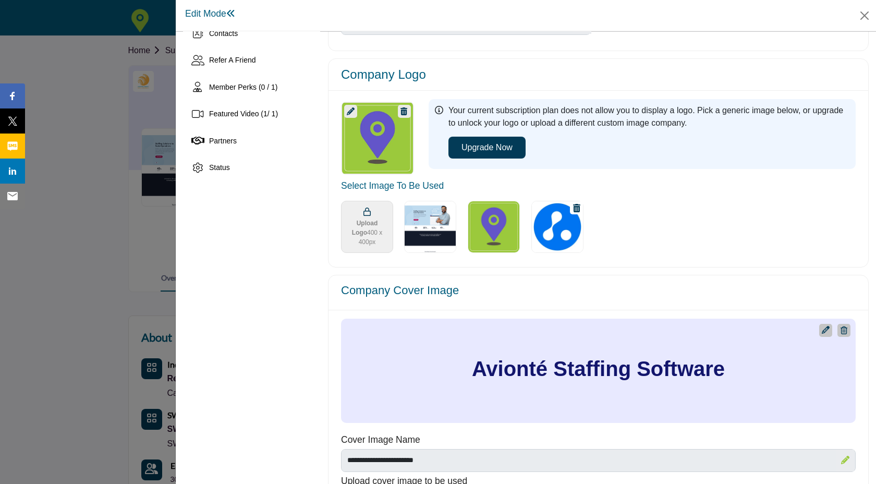
click at [749, 256] on ul at bounding box center [660, 227] width 522 height 64
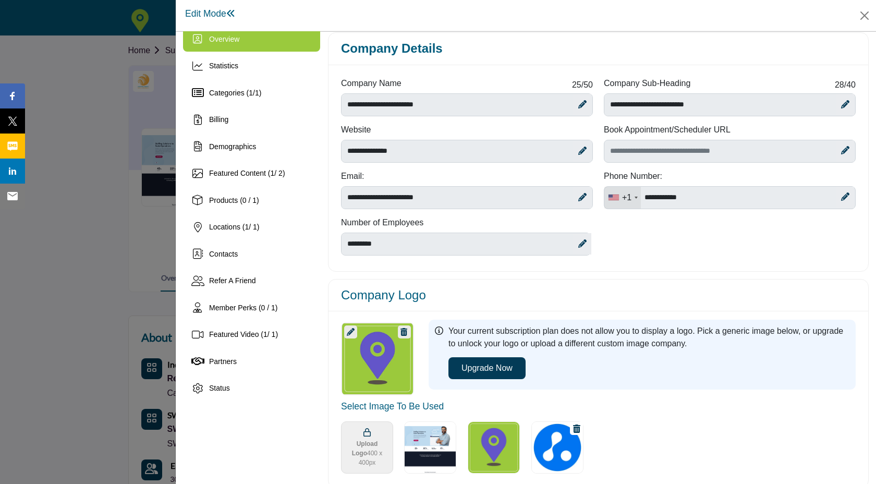
scroll to position [0, 0]
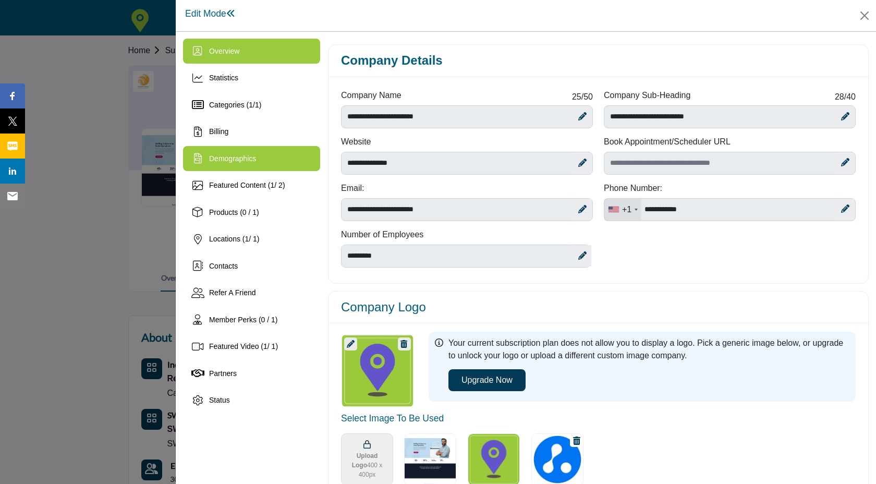
click at [275, 152] on div "Demographics" at bounding box center [251, 158] width 137 height 25
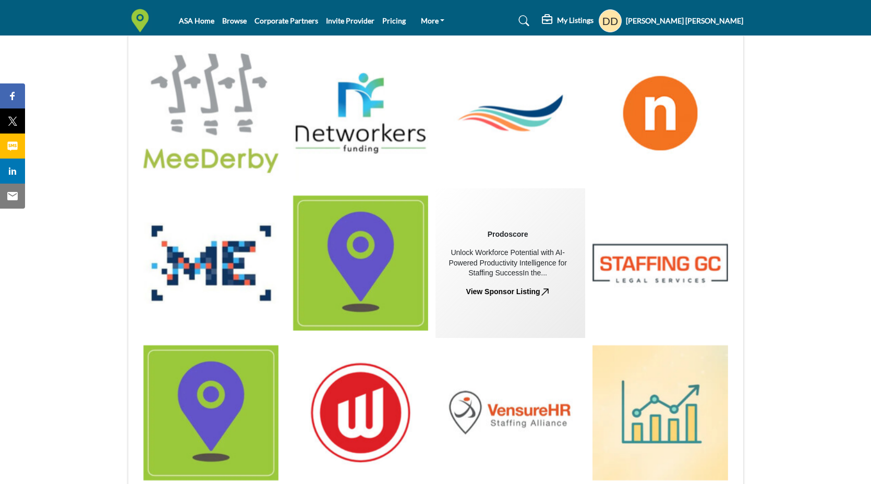
scroll to position [729, 0]
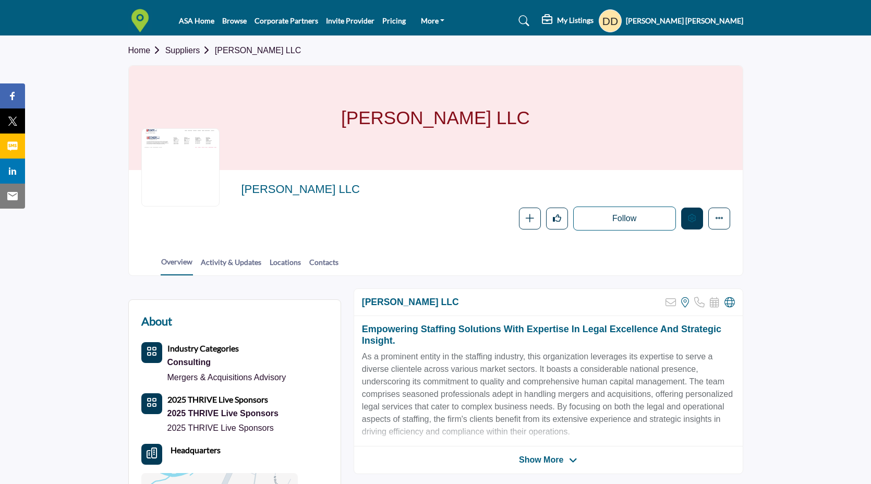
click at [693, 222] on icon "Edit company" at bounding box center [692, 218] width 8 height 8
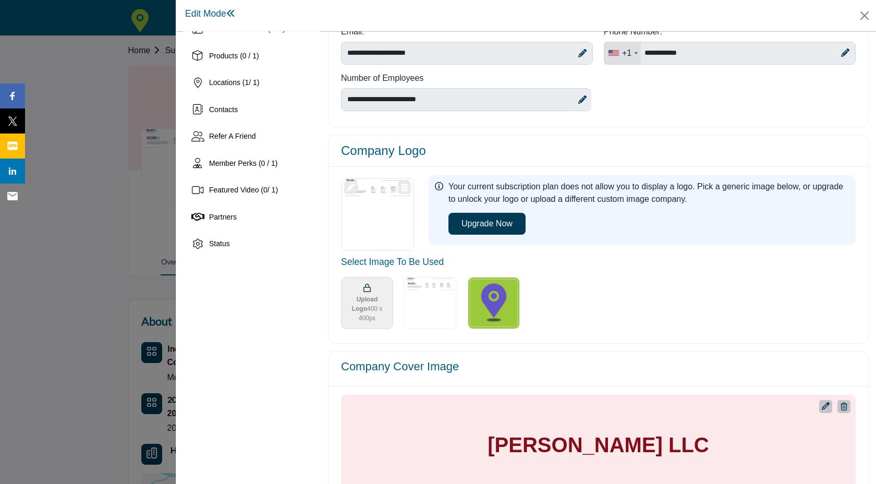
scroll to position [155, 0]
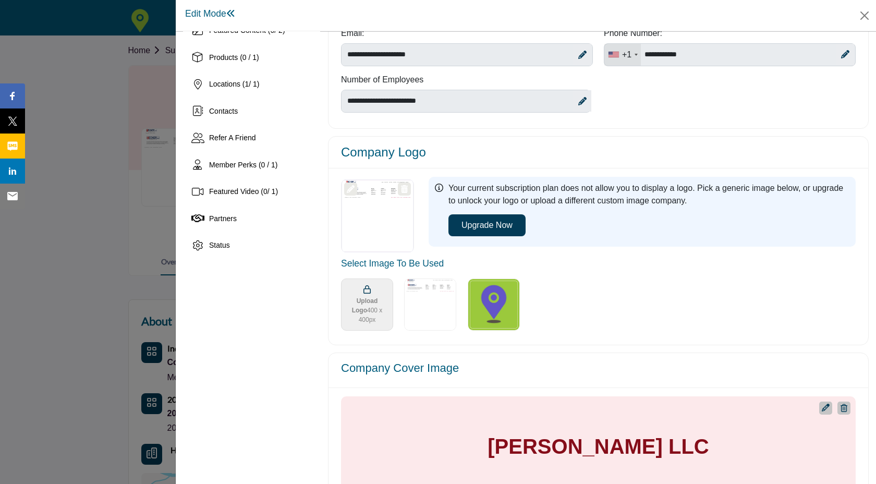
click at [486, 316] on img "Select Image Logo Options_0" at bounding box center [494, 305] width 52 height 52
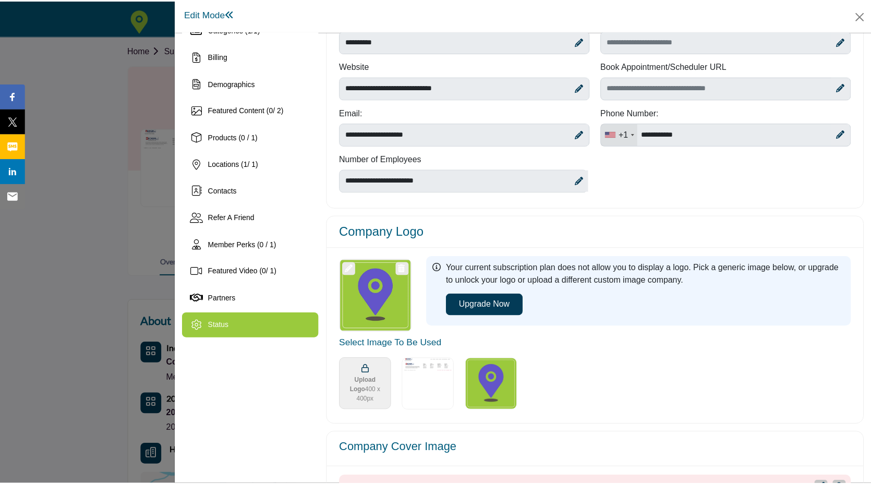
scroll to position [0, 0]
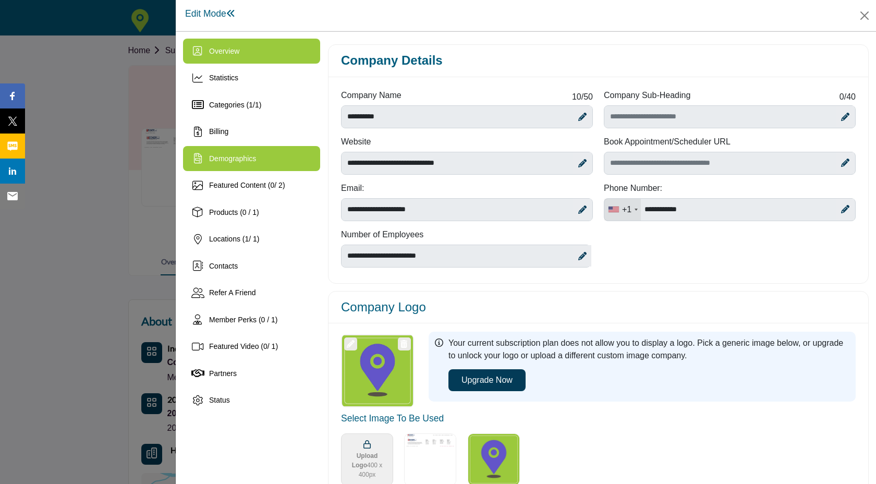
click at [267, 158] on div "Demographics" at bounding box center [251, 158] width 137 height 25
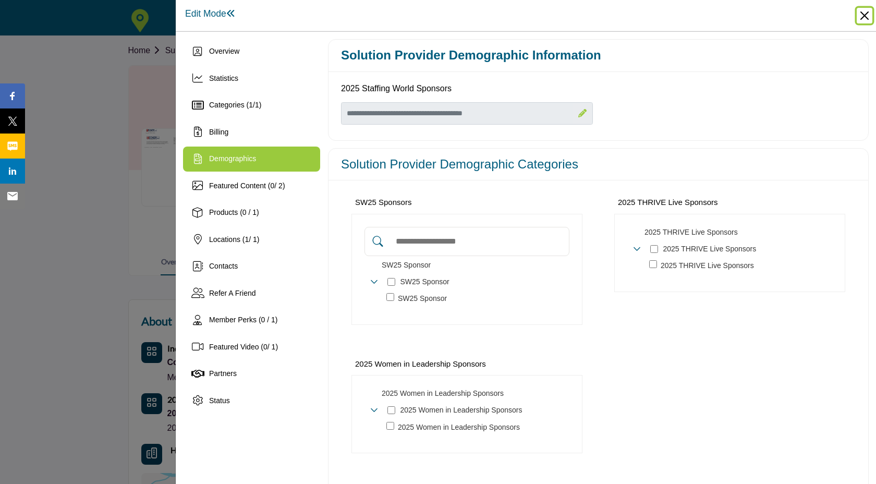
click at [867, 20] on button "Close" at bounding box center [865, 16] width 16 height 16
